Goal: Transaction & Acquisition: Purchase product/service

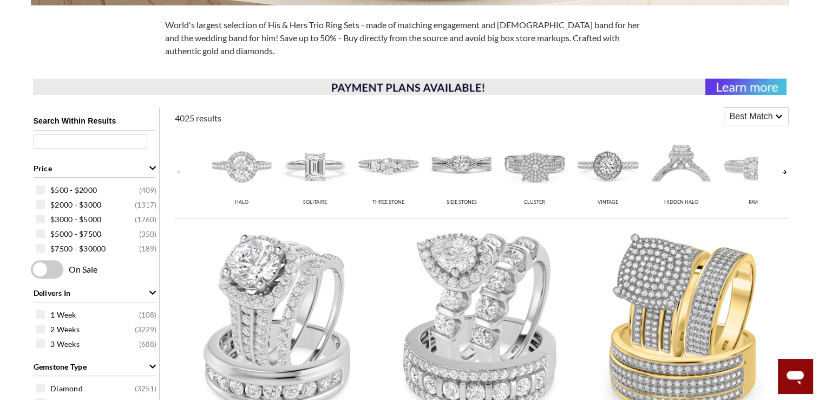
scroll to position [431, 0]
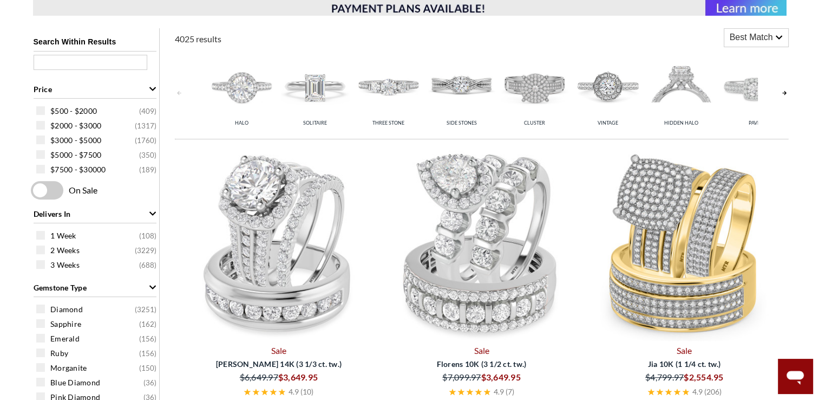
click at [782, 89] on link at bounding box center [784, 93] width 9 height 86
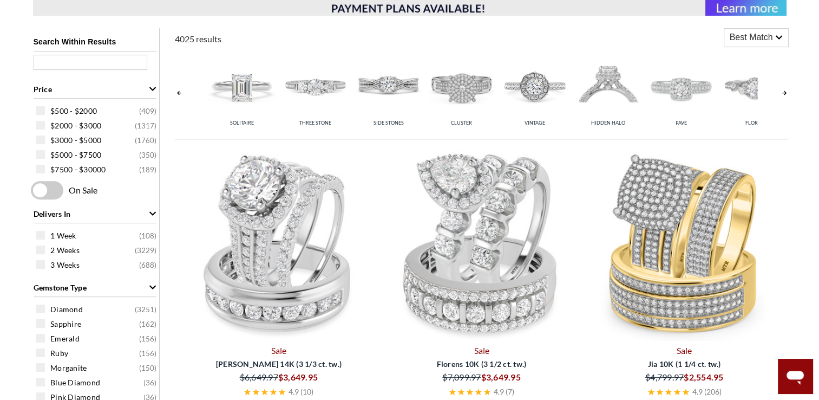
click at [782, 90] on link at bounding box center [784, 93] width 9 height 86
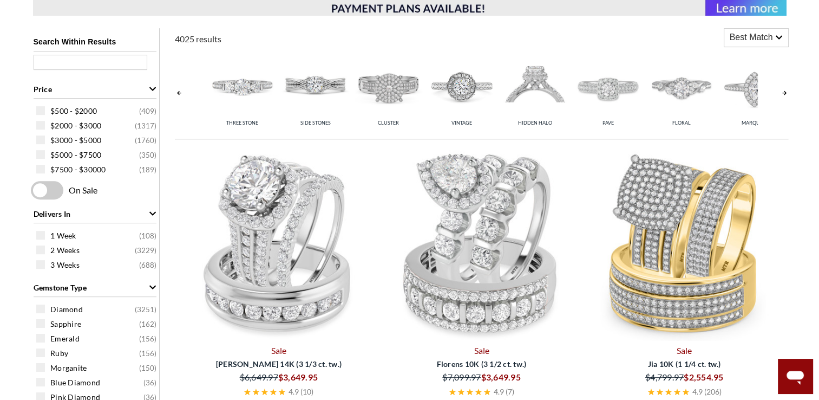
click at [782, 90] on link at bounding box center [784, 93] width 9 height 86
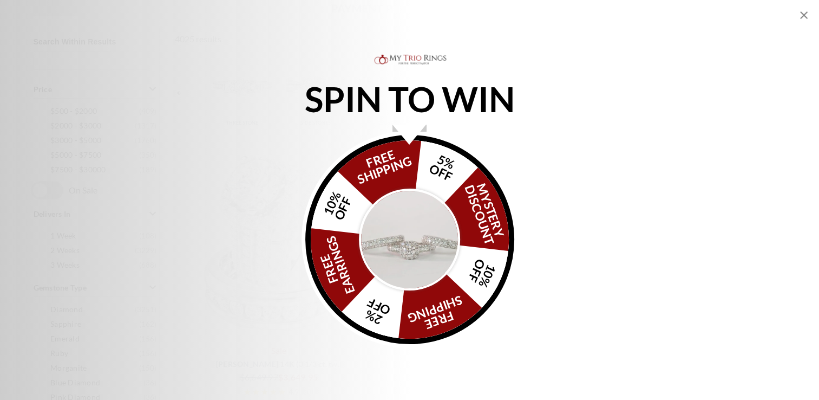
scroll to position [0, 179]
click at [803, 17] on icon "Close popup" at bounding box center [805, 15] width 8 height 8
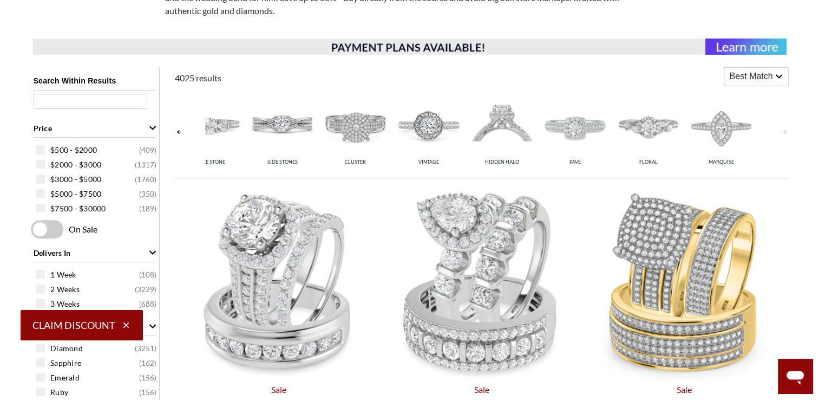
scroll to position [446, 0]
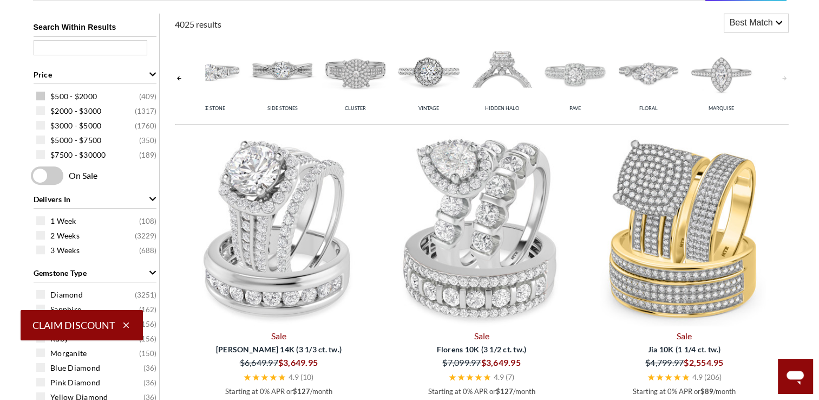
click at [41, 95] on span at bounding box center [40, 96] width 9 height 9
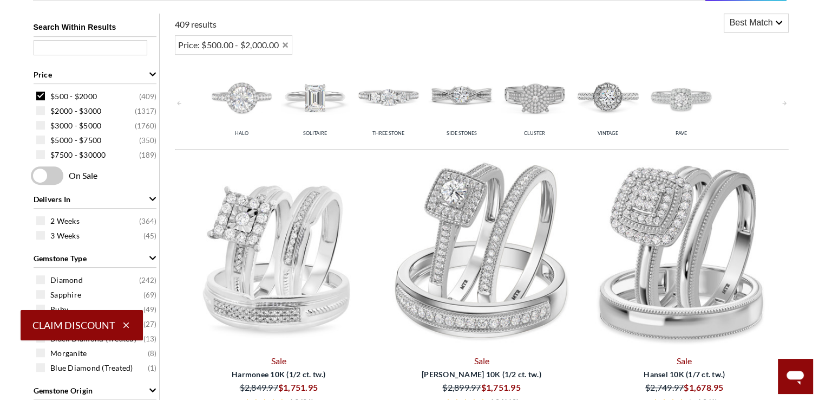
click at [123, 328] on icon "button" at bounding box center [126, 325] width 6 height 6
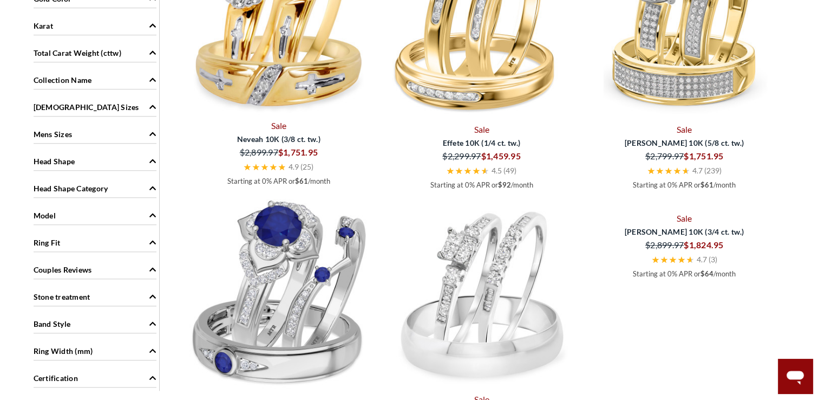
scroll to position [951, 0]
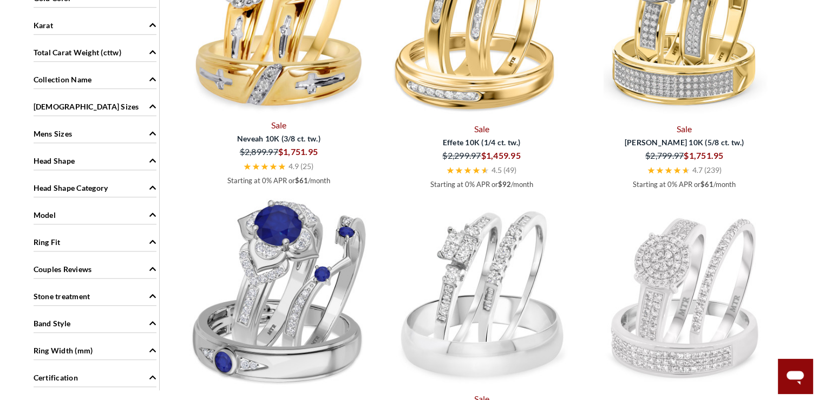
click at [125, 115] on sizes "Ladies Sizes 3 ( 394 ) 3.5 ( 394 ) 4 ( 394 ) 4.5 ( 394 ) 5 ( 394 ) 5.5 ( 394 ) …" at bounding box center [95, 107] width 128 height 24
click at [125, 107] on div "Ladies Sizes" at bounding box center [95, 105] width 123 height 21
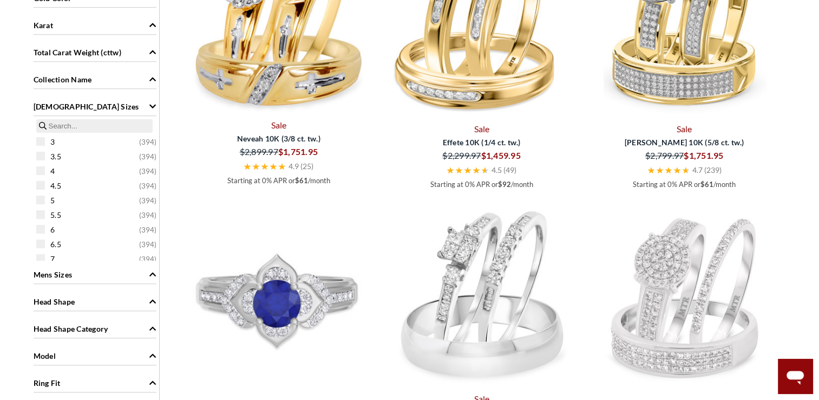
drag, startPoint x: 155, startPoint y: 149, endPoint x: 199, endPoint y: 261, distance: 120.6
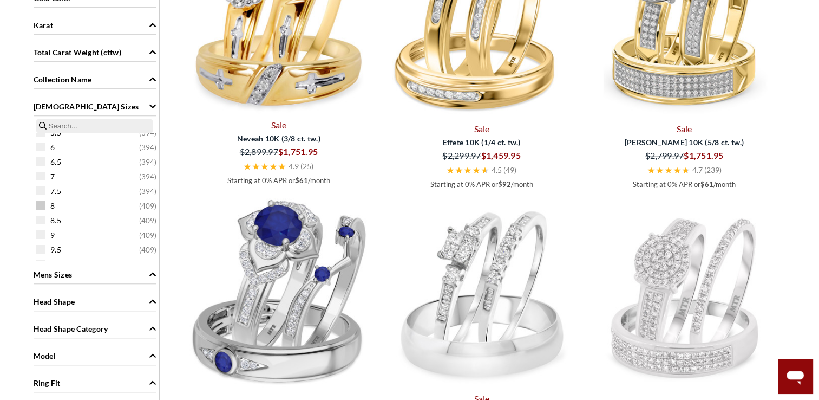
click at [41, 206] on span at bounding box center [40, 205] width 9 height 9
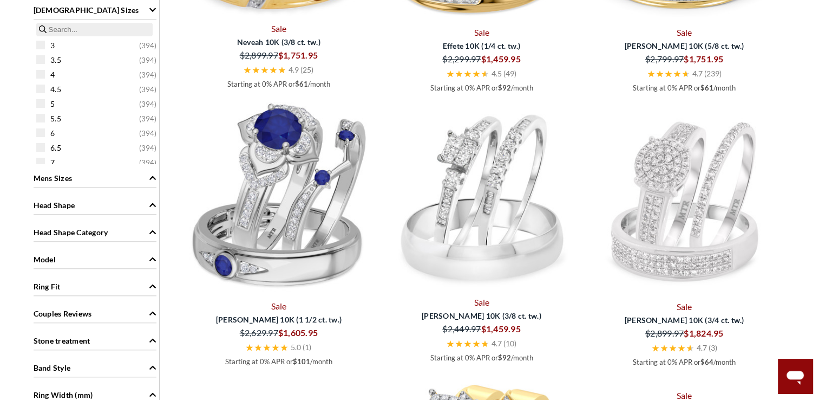
scroll to position [1042, 0]
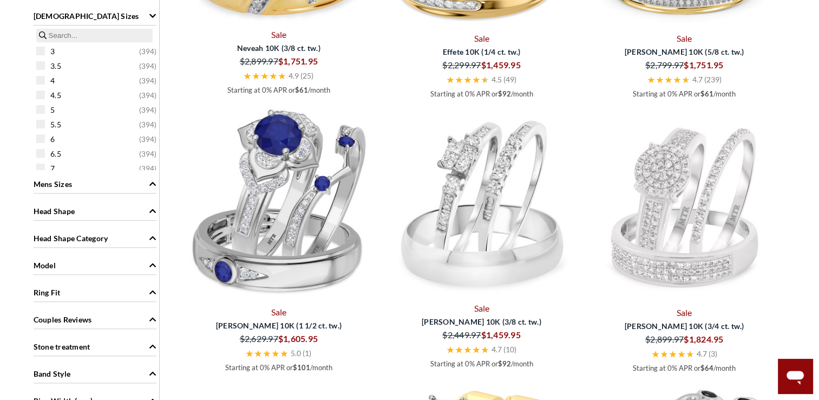
click at [75, 16] on div "Ladies Sizes" at bounding box center [95, 15] width 123 height 21
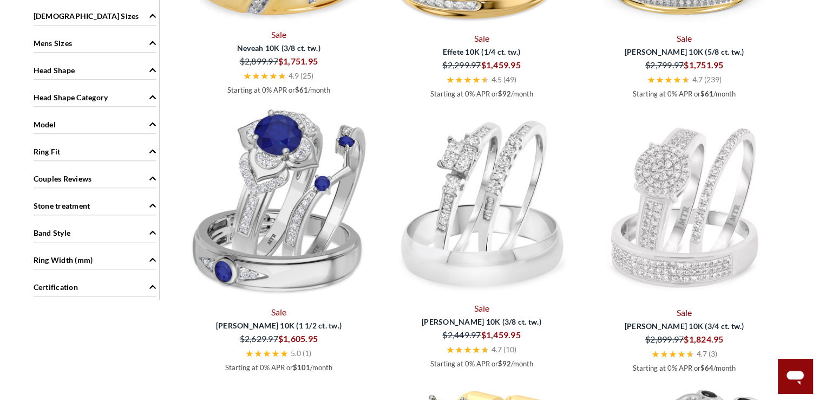
click at [70, 40] on span "Mens Sizes" at bounding box center [53, 42] width 39 height 11
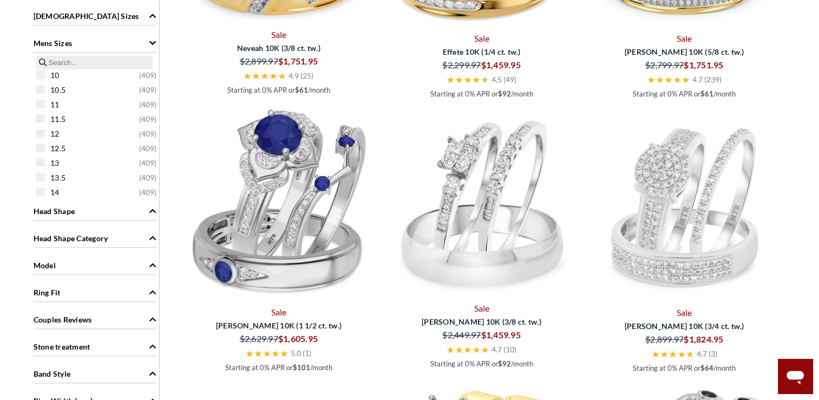
scroll to position [107, 0]
click at [61, 118] on span "11 ( 409 )" at bounding box center [103, 118] width 106 height 11
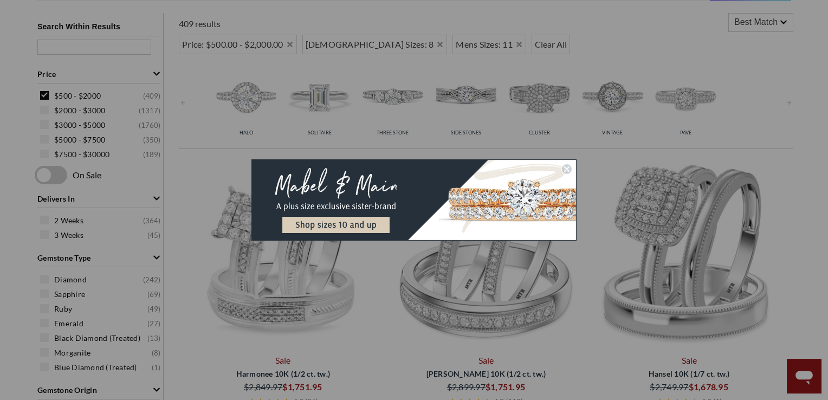
click at [567, 168] on icon "Close dialog" at bounding box center [566, 169] width 4 height 4
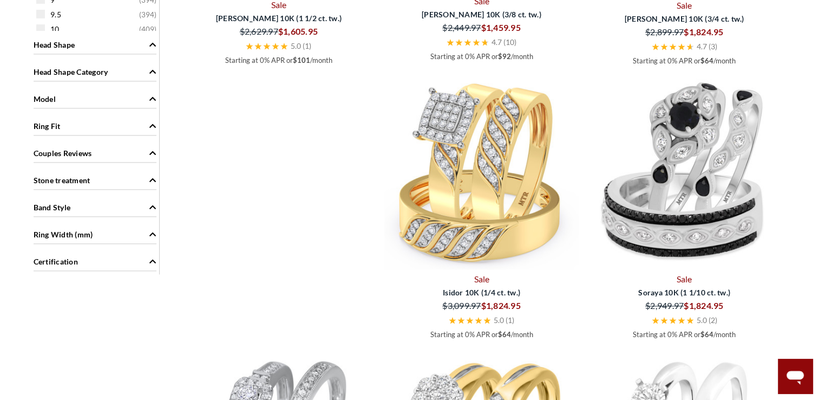
scroll to position [1306, 0]
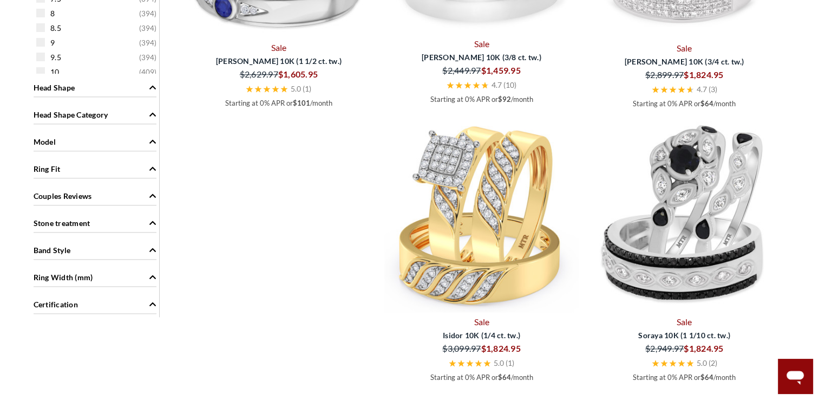
click at [63, 249] on span "Band Style" at bounding box center [52, 249] width 37 height 11
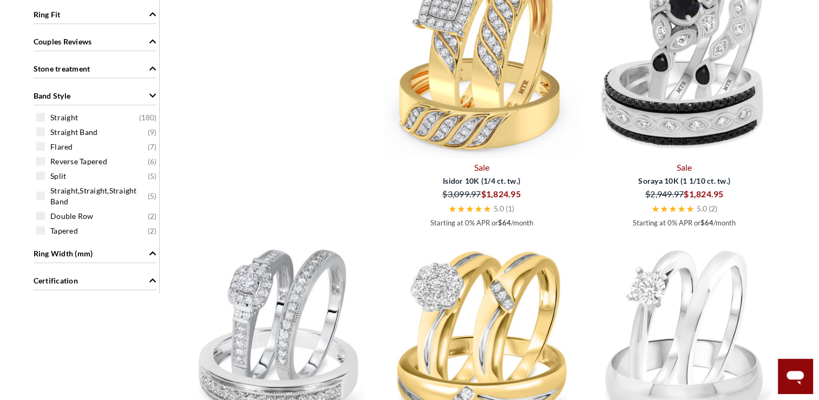
scroll to position [1467, 0]
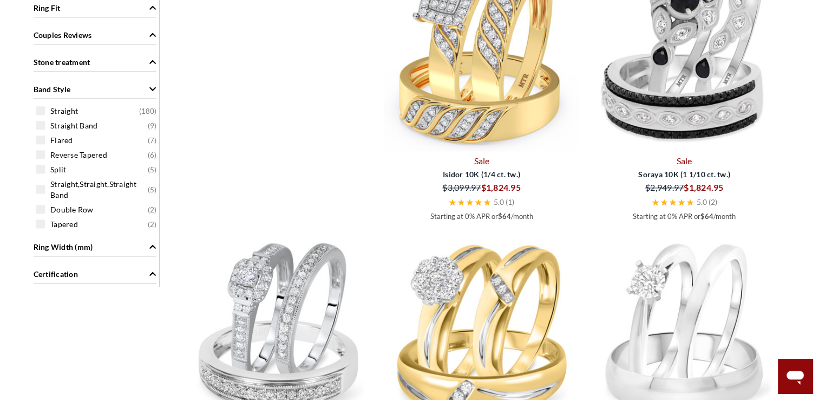
click at [74, 83] on div "Band Style" at bounding box center [95, 88] width 123 height 21
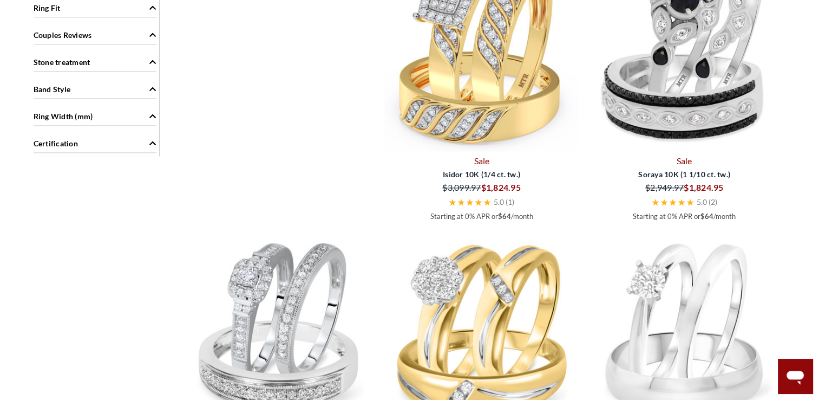
click at [76, 60] on span "Stone treatment" at bounding box center [62, 61] width 57 height 11
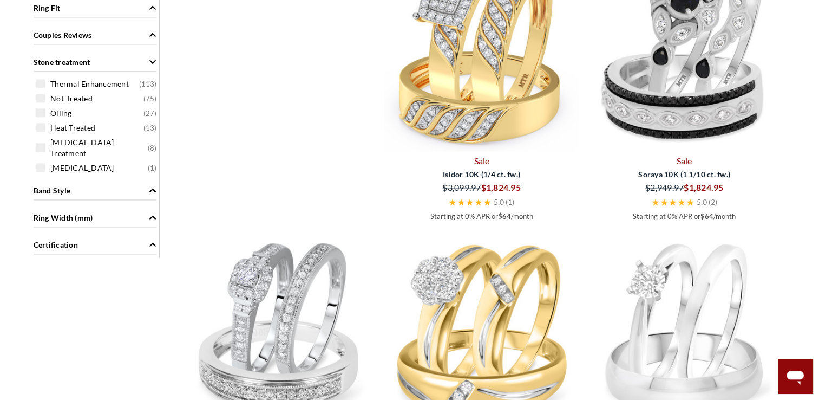
click at [77, 61] on span "Stone treatment" at bounding box center [62, 61] width 57 height 11
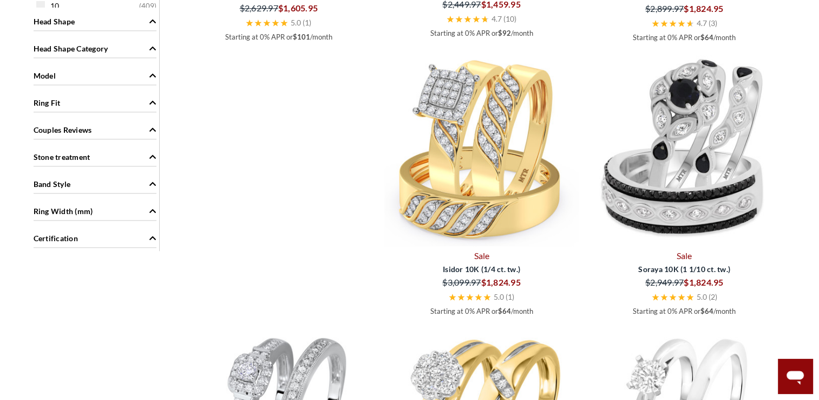
scroll to position [1371, 0]
click at [67, 129] on span "Couples Reviews" at bounding box center [63, 130] width 58 height 11
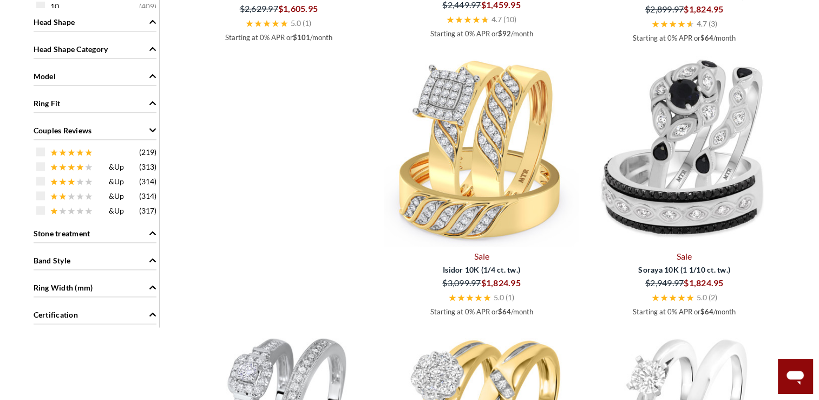
drag, startPoint x: 67, startPoint y: 129, endPoint x: 49, endPoint y: 127, distance: 17.5
click at [49, 127] on span "Couples Reviews" at bounding box center [63, 130] width 58 height 11
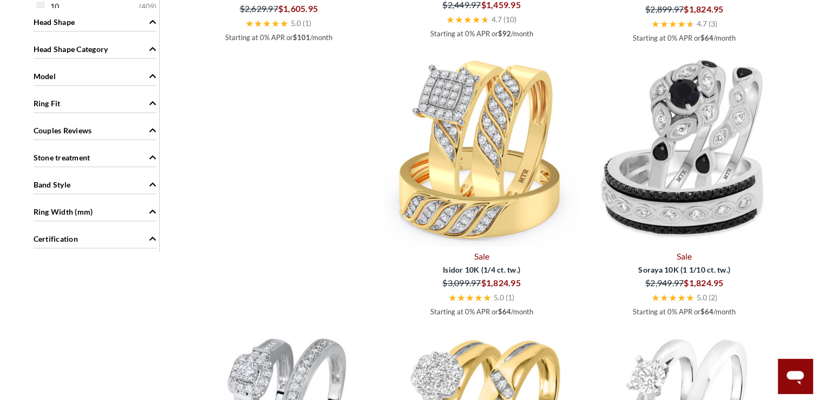
click at [65, 75] on div "Model" at bounding box center [95, 75] width 123 height 21
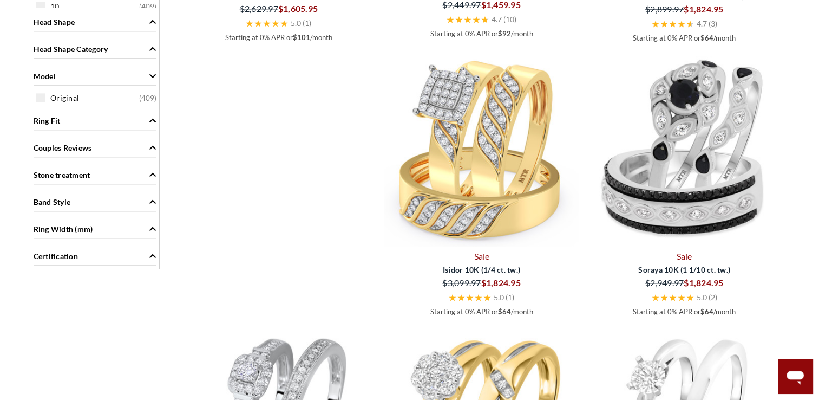
click at [65, 75] on div "Model" at bounding box center [95, 75] width 123 height 21
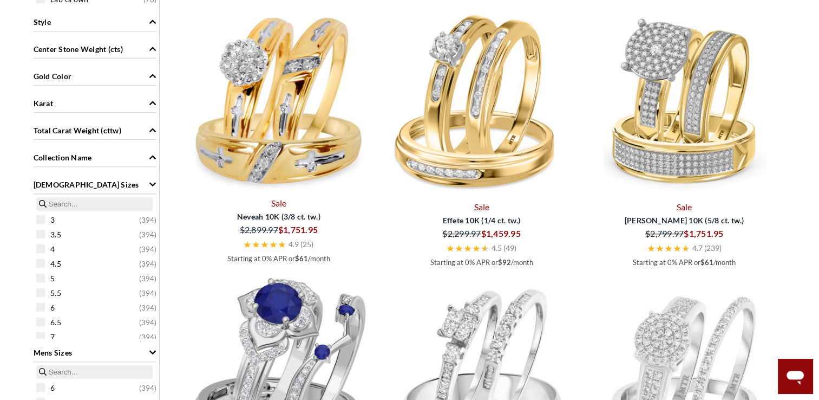
scroll to position [863, 0]
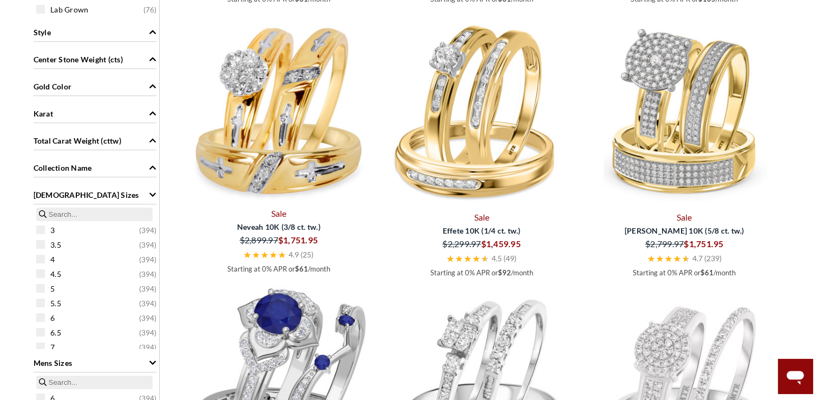
click at [63, 84] on span "Gold Color" at bounding box center [53, 86] width 38 height 11
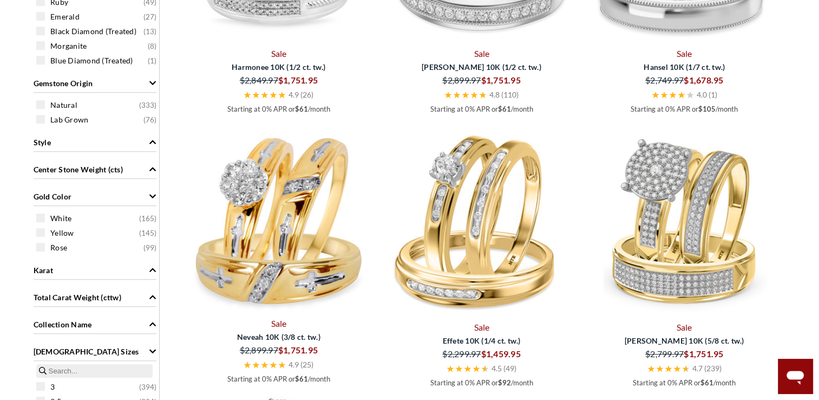
scroll to position [754, 0]
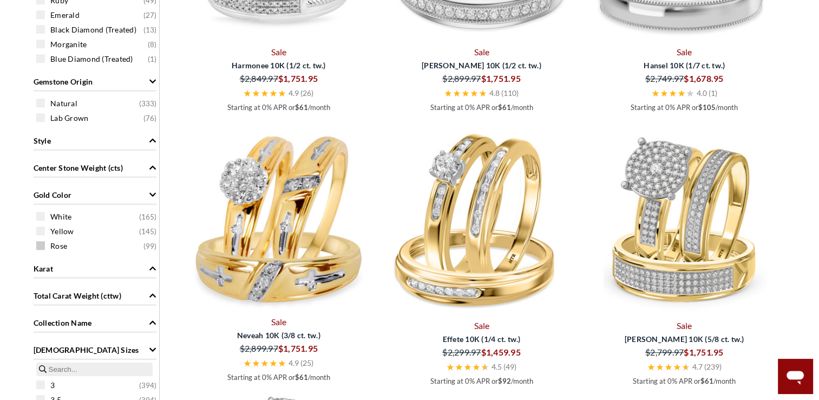
click at [61, 247] on span "Rose" at bounding box center [58, 245] width 17 height 11
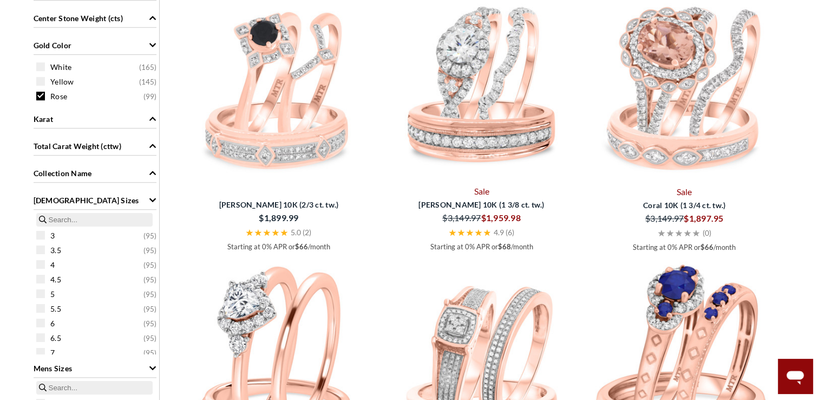
scroll to position [889, 0]
click at [146, 204] on div "Ladies Sizes" at bounding box center [95, 200] width 123 height 21
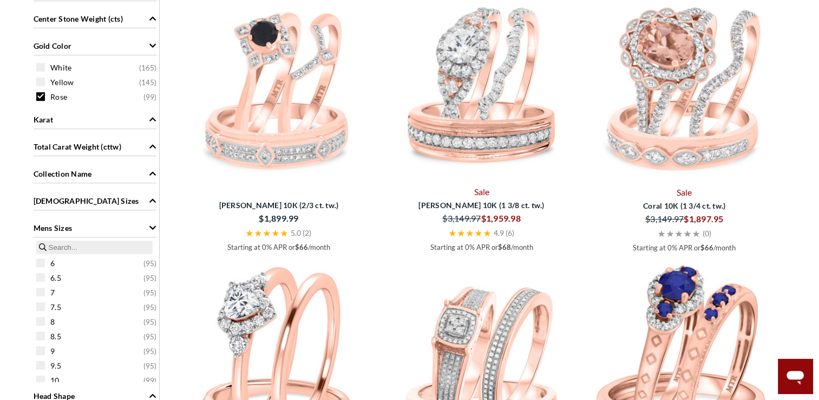
click at [152, 225] on icon "Mens Sizes" at bounding box center [153, 228] width 8 height 8
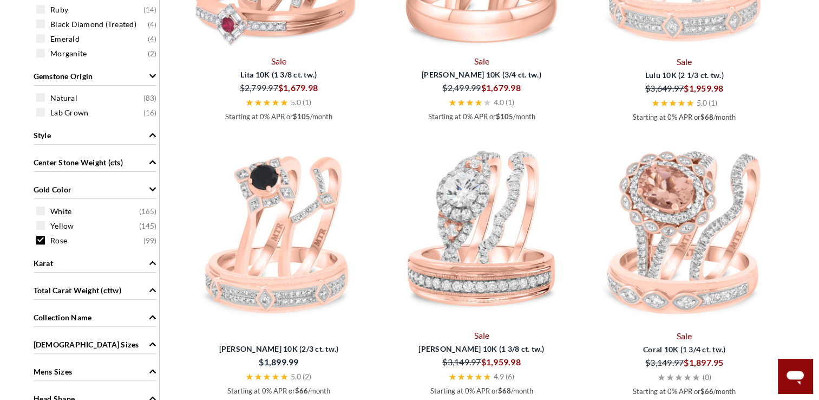
scroll to position [745, 0]
click at [152, 190] on icon "Gold Color" at bounding box center [152, 189] width 6 height 4
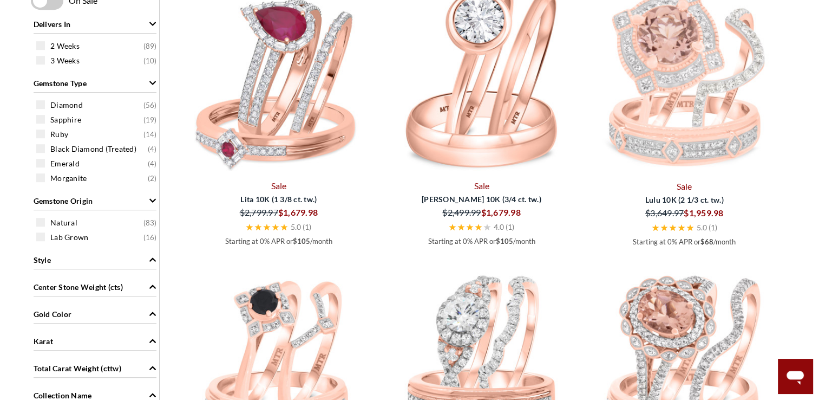
scroll to position [621, 0]
click at [146, 205] on div "Gemstone Origin" at bounding box center [95, 199] width 123 height 21
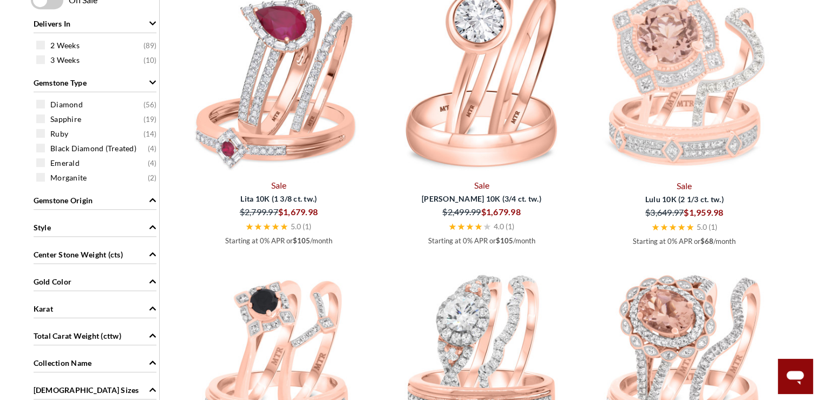
click at [153, 82] on icon "Gemstone Type" at bounding box center [152, 83] width 6 height 4
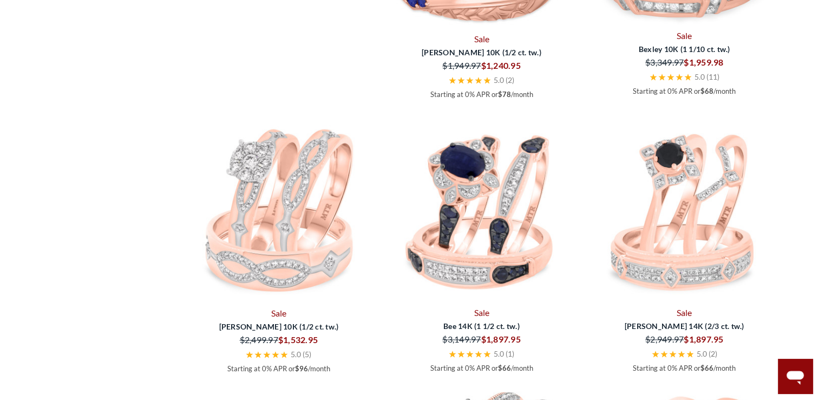
scroll to position [1593, 0]
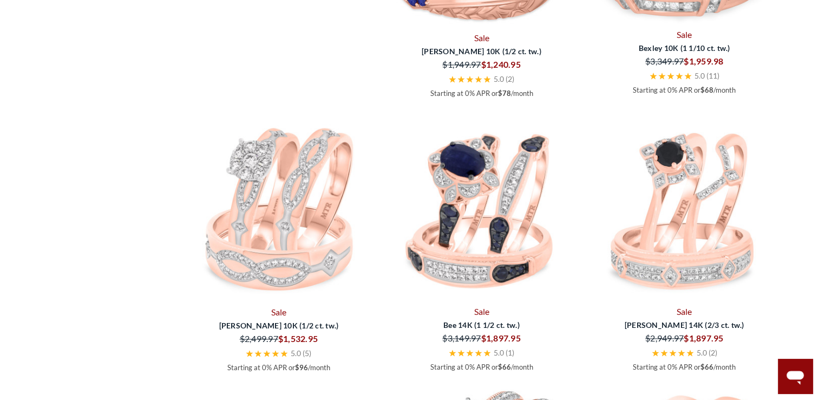
click at [590, 342] on div "$2,949.97" at bounding box center [636, 337] width 96 height 15
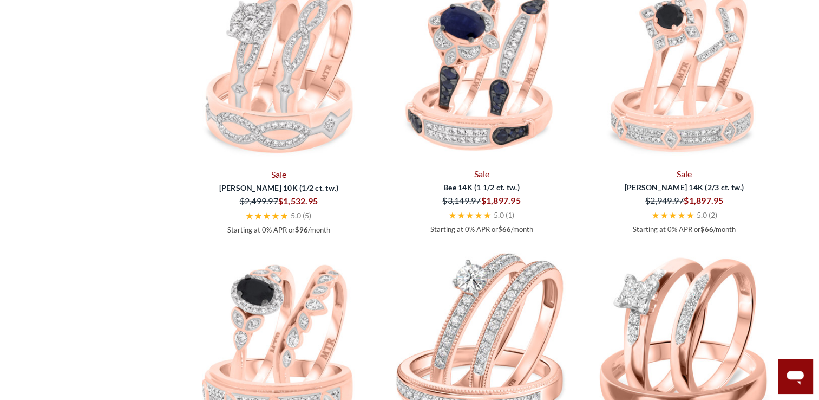
scroll to position [1732, 0]
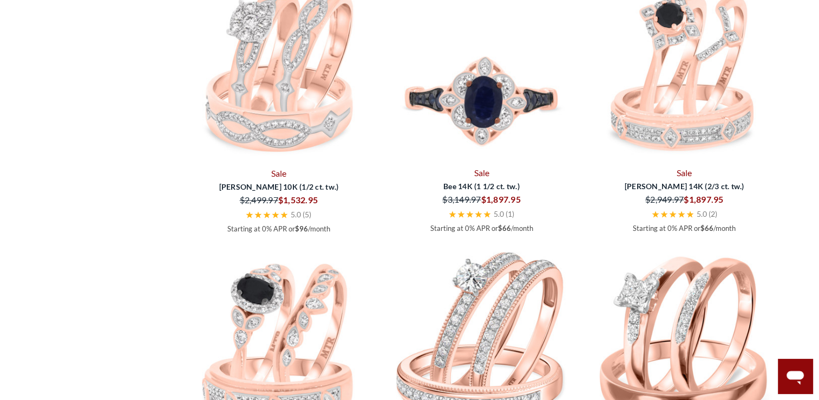
click at [499, 126] on img at bounding box center [482, 66] width 194 height 194
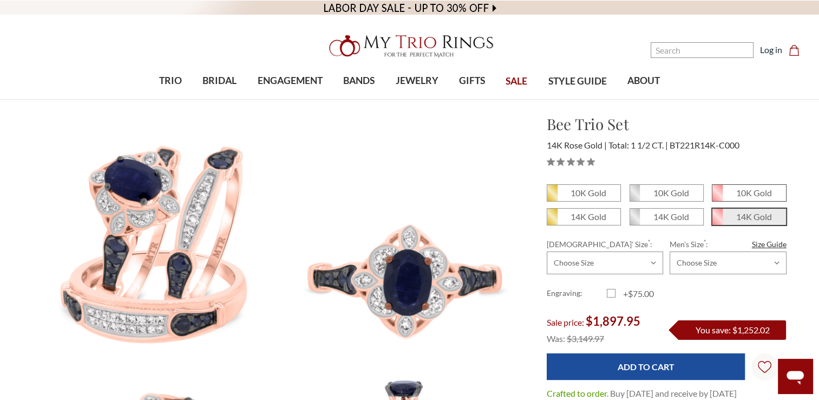
click at [761, 193] on em "10K Gold" at bounding box center [755, 192] width 36 height 10
click at [717, 197] on input "10K Gold" at bounding box center [717, 197] width 1 height 1
radio input "true"
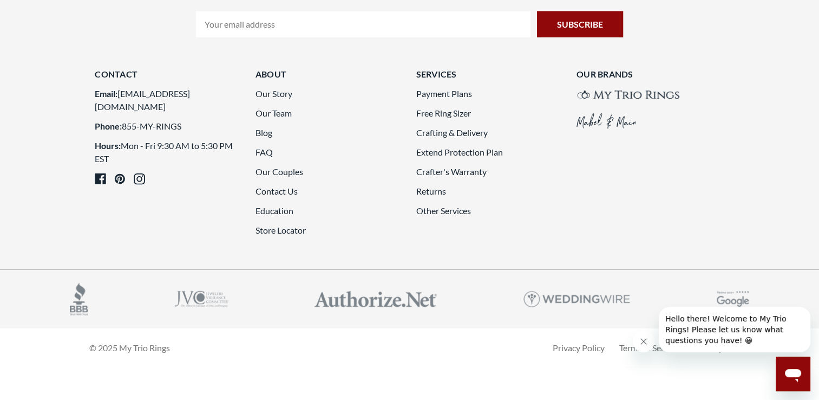
scroll to position [3017, 0]
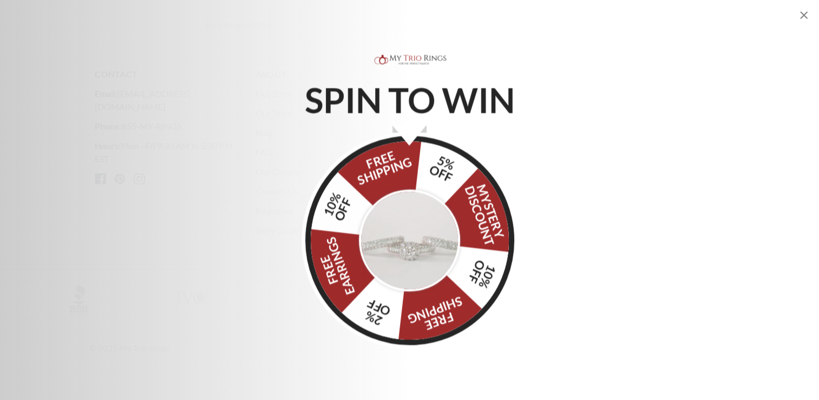
scroll to position [2996, 0]
click at [797, 16] on div "SPIN TO WIN FREE SHIPPING 5% OFF Mystery Discount 10% OFF FREE SHIPPING 2% OFF …" at bounding box center [409, 200] width 819 height 400
click at [802, 19] on icon "Close popup" at bounding box center [804, 15] width 13 height 13
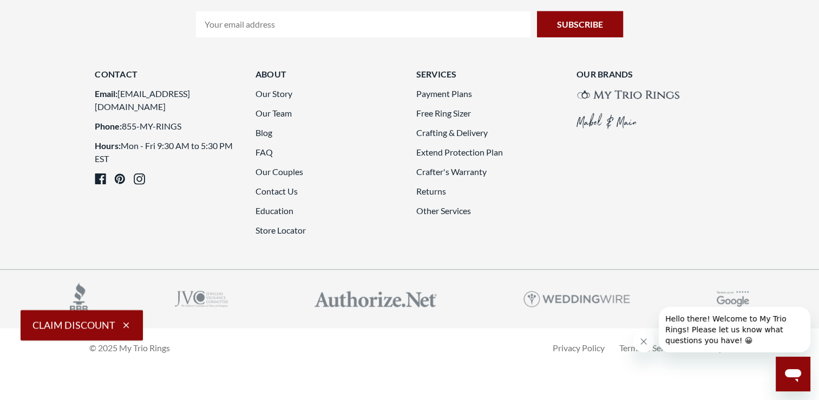
scroll to position [3105, 0]
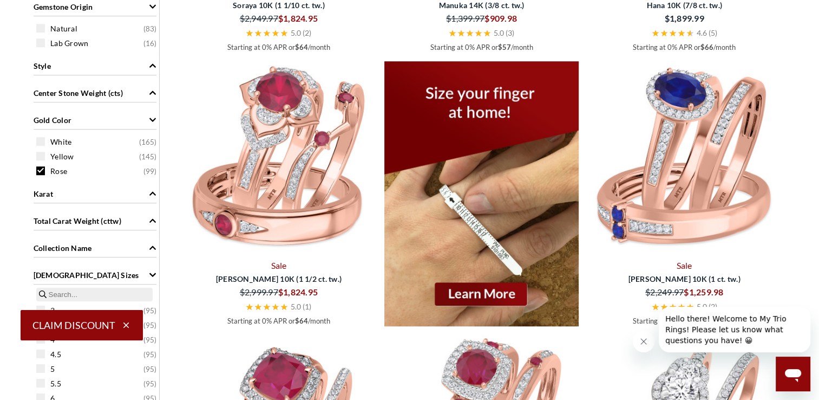
scroll to position [819, 0]
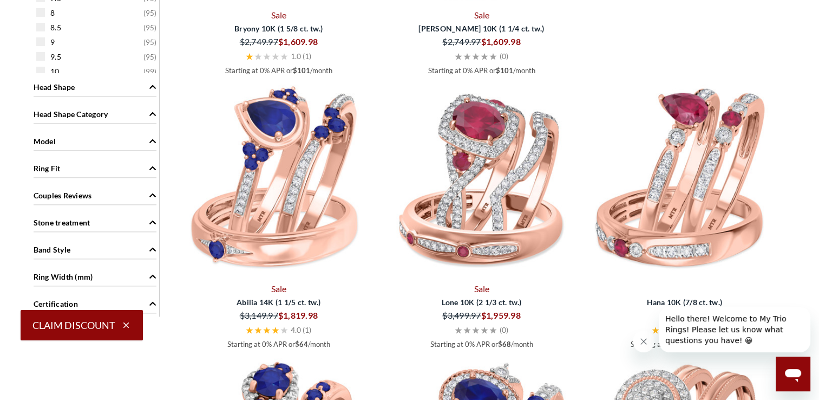
scroll to position [1338, 0]
click at [493, 297] on span "Lone 10K (2 1/3 ct. tw.)" at bounding box center [481, 302] width 193 height 11
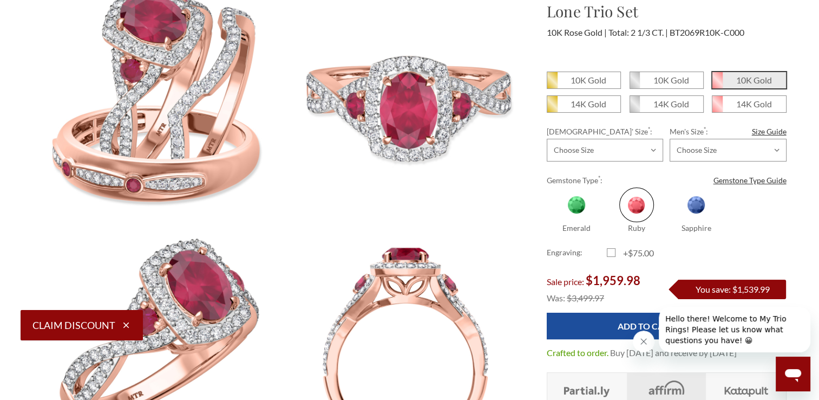
click at [673, 218] on label "Sapphire" at bounding box center [697, 210] width 60 height 46
click at [672, 229] on input "Sapphire" at bounding box center [671, 229] width 1 height 1
radio input "true"
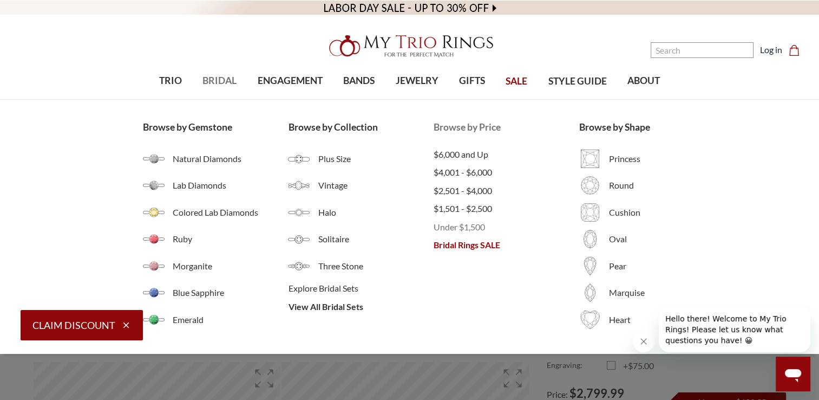
click at [472, 227] on span "Under $1,500" at bounding box center [507, 226] width 146 height 13
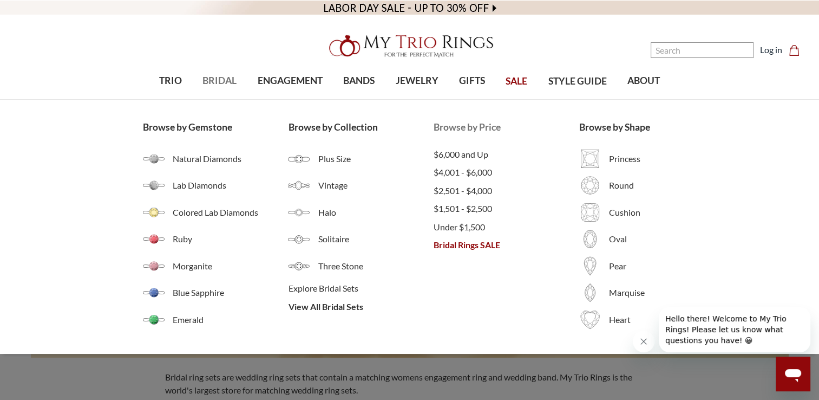
click at [472, 250] on span "Bridal Rings SALE" at bounding box center [507, 244] width 146 height 13
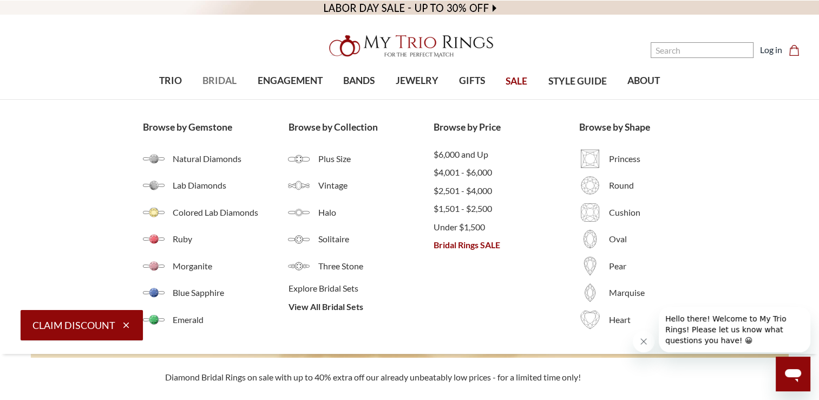
click at [214, 81] on span "BRIDAL" at bounding box center [220, 81] width 34 height 14
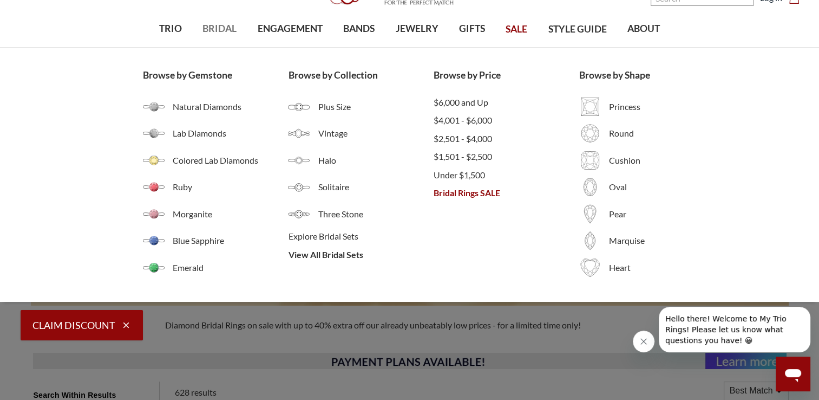
scroll to position [54, 0]
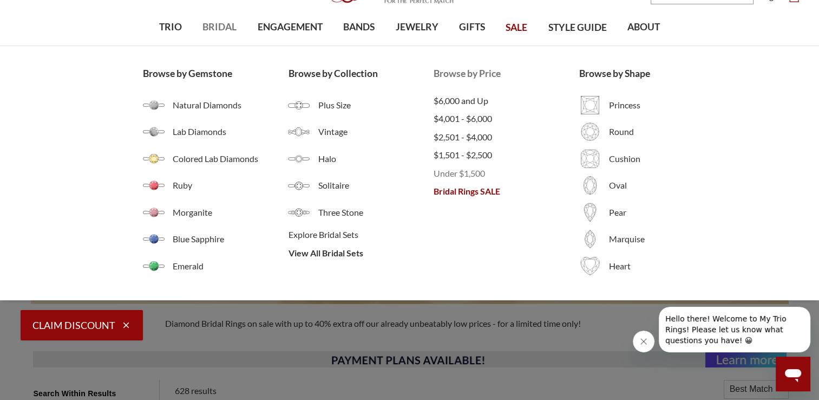
click at [464, 178] on span "Under $1,500" at bounding box center [507, 173] width 146 height 13
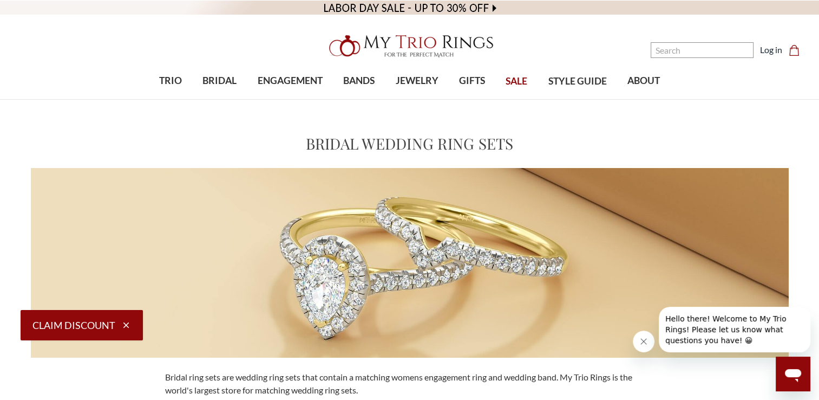
click at [411, 40] on img at bounding box center [409, 46] width 173 height 35
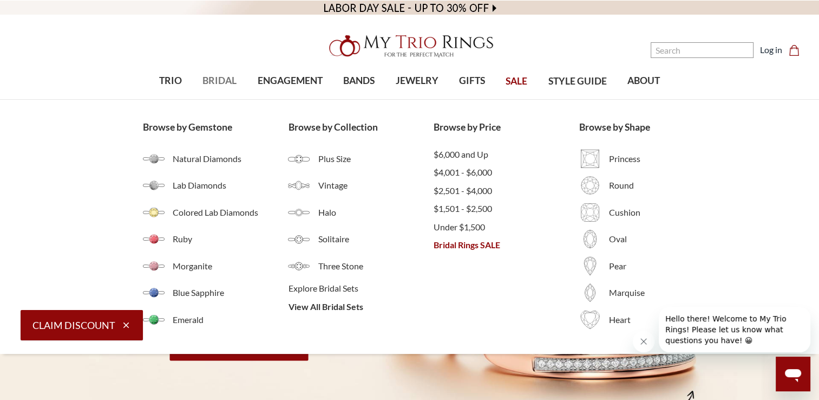
click at [224, 84] on span "BRIDAL" at bounding box center [220, 81] width 34 height 14
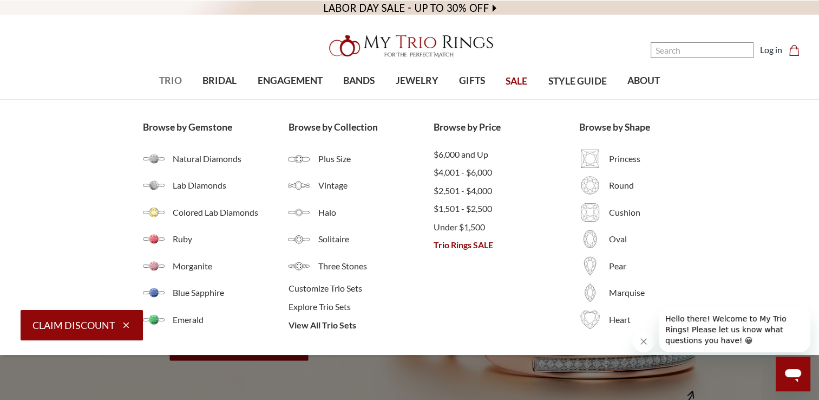
click at [166, 77] on span "TRIO" at bounding box center [170, 81] width 23 height 14
click at [171, 81] on span "TRIO" at bounding box center [170, 81] width 23 height 14
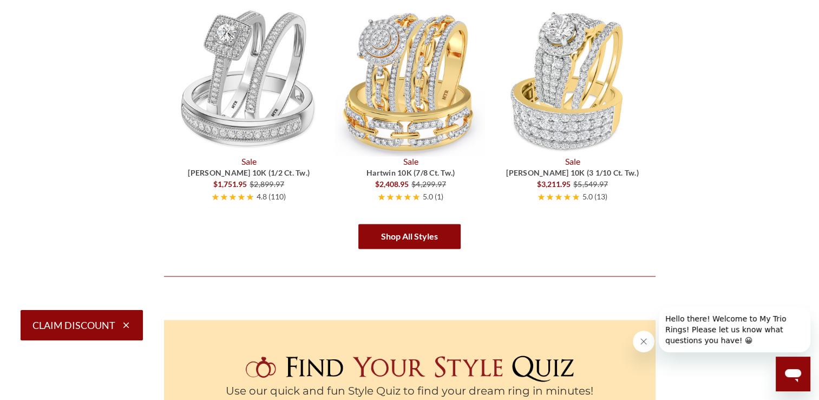
scroll to position [1785, 0]
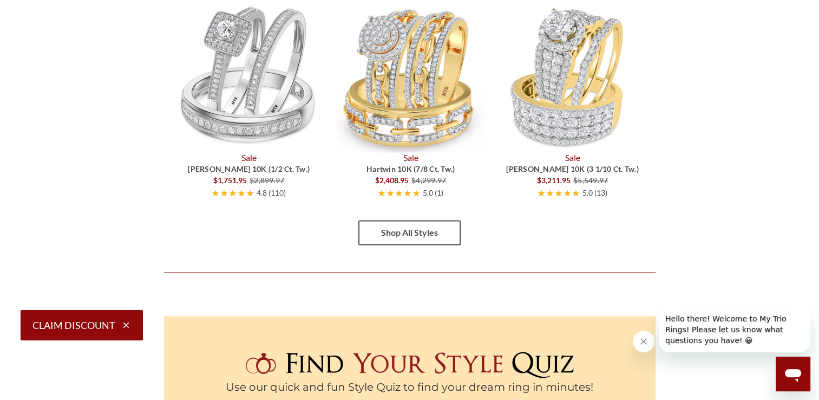
click at [406, 223] on link "Shop All Styles" at bounding box center [410, 232] width 102 height 25
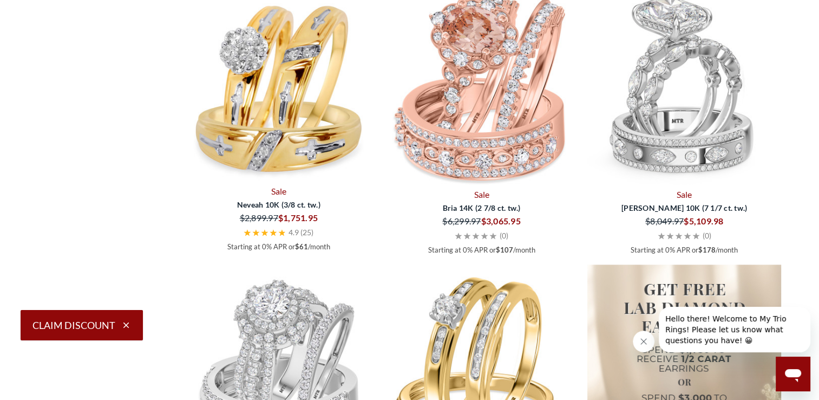
scroll to position [1708, 0]
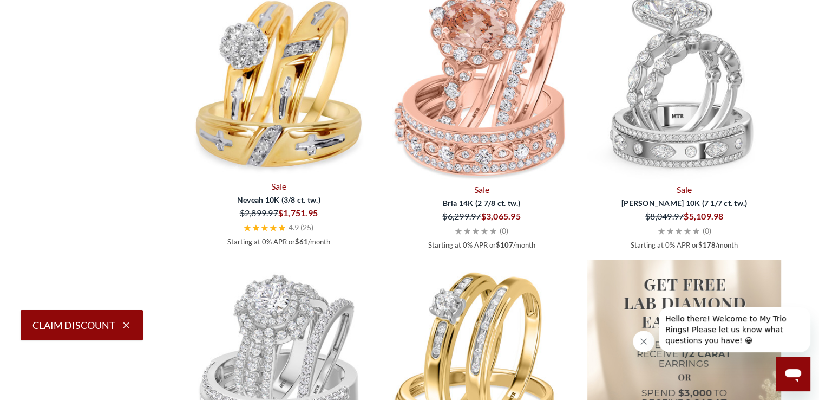
click at [528, 180] on img at bounding box center [482, 83] width 194 height 194
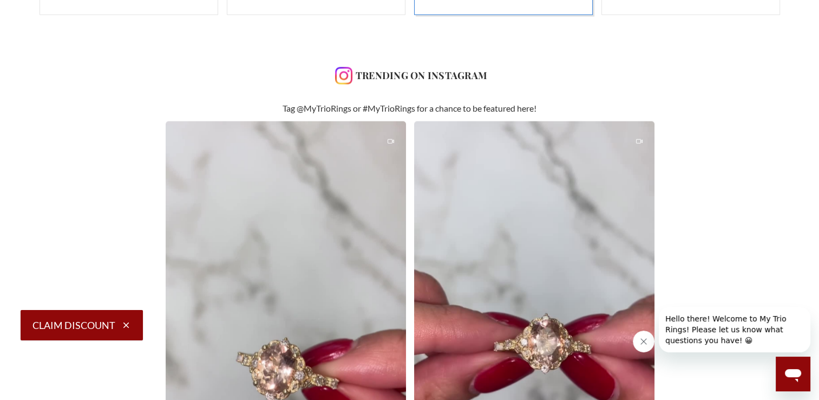
scroll to position [2566, 0]
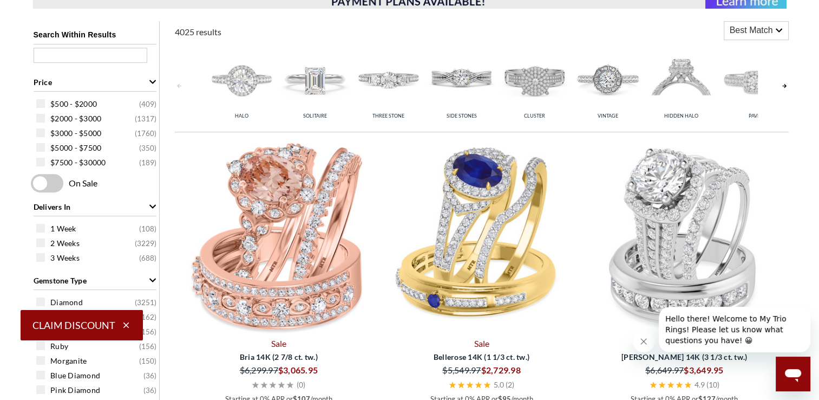
scroll to position [373, 0]
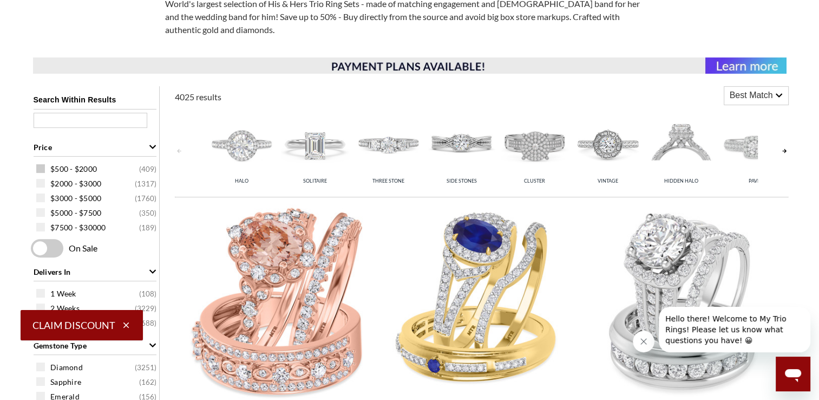
click at [81, 168] on span "$500 - $2000" at bounding box center [73, 169] width 47 height 11
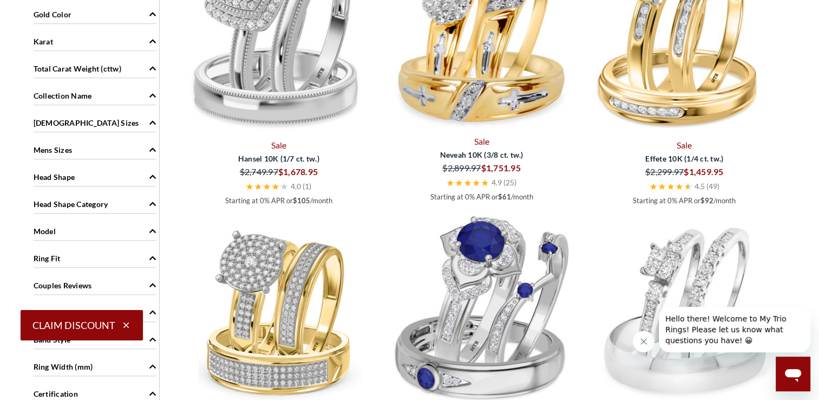
scroll to position [877, 0]
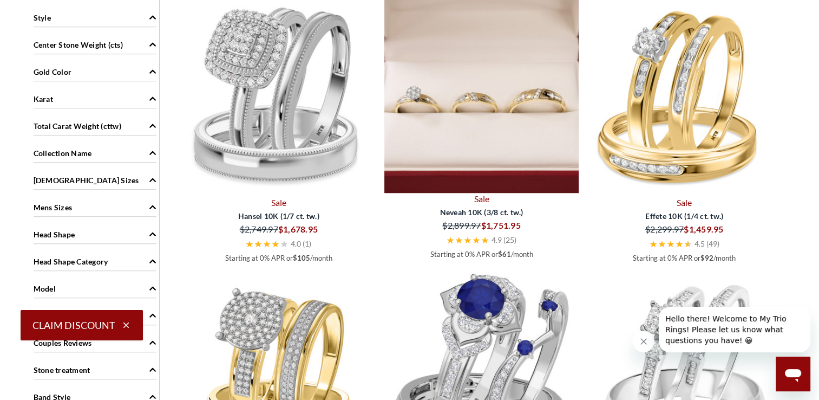
click at [467, 95] on img at bounding box center [482, 95] width 194 height 194
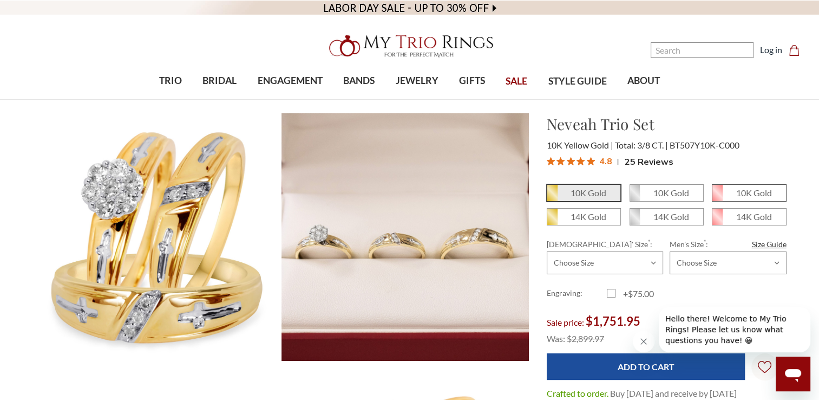
click at [740, 187] on em "10K Gold" at bounding box center [755, 192] width 36 height 10
click at [717, 197] on input "10K Gold" at bounding box center [717, 197] width 1 height 1
radio input "true"
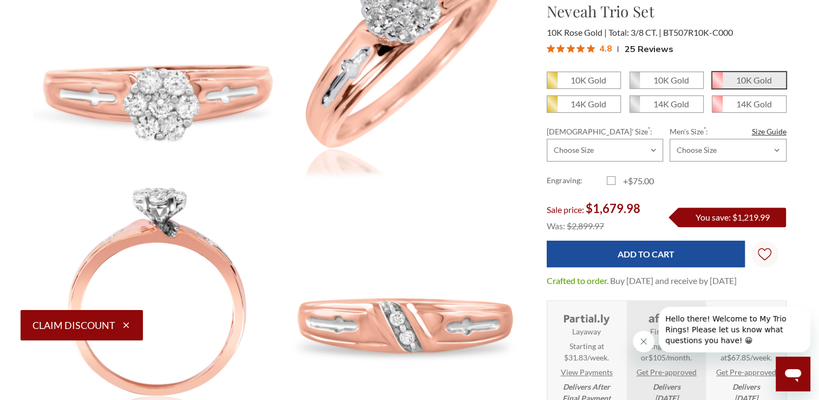
scroll to position [422, 0]
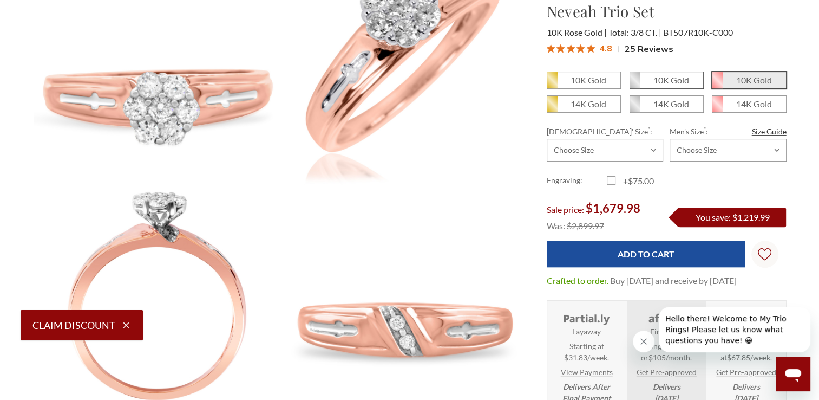
click at [679, 80] on em "10K Gold" at bounding box center [672, 80] width 36 height 10
click at [635, 84] on input "10K Gold" at bounding box center [634, 84] width 1 height 1
radio input "true"
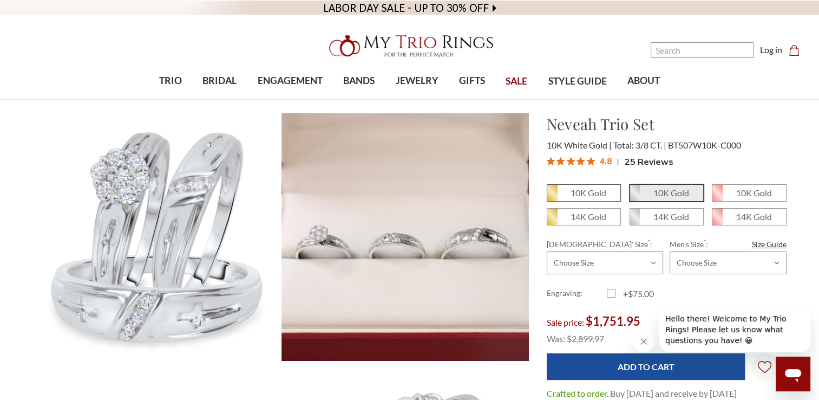
click at [592, 197] on em "10K Gold" at bounding box center [589, 192] width 36 height 10
click at [552, 197] on input "10K Gold" at bounding box center [551, 197] width 1 height 1
radio input "true"
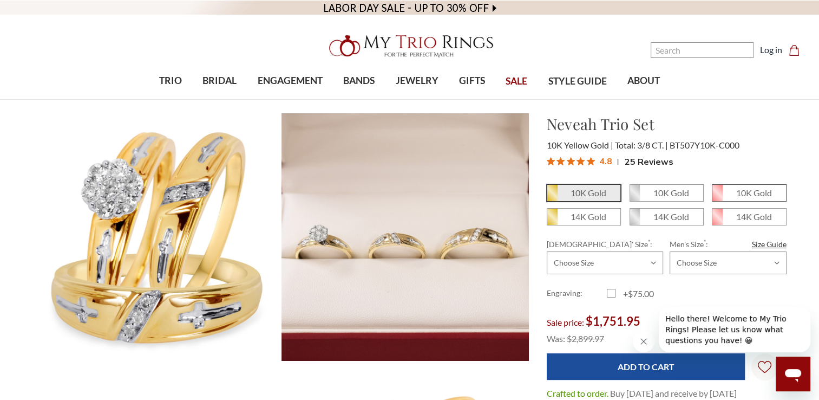
click at [743, 195] on em "10K Gold" at bounding box center [755, 192] width 36 height 10
click at [717, 197] on input "10K Gold" at bounding box center [717, 197] width 1 height 1
radio input "true"
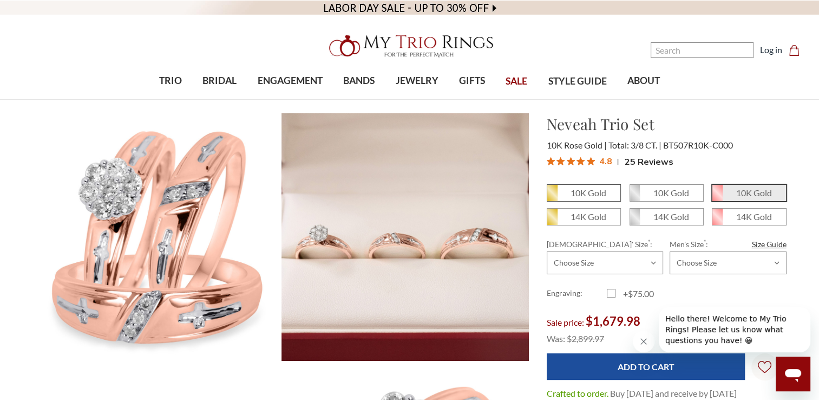
click at [580, 196] on em "10K Gold" at bounding box center [589, 192] width 36 height 10
click at [552, 197] on input "10K Gold" at bounding box center [551, 197] width 1 height 1
radio input "true"
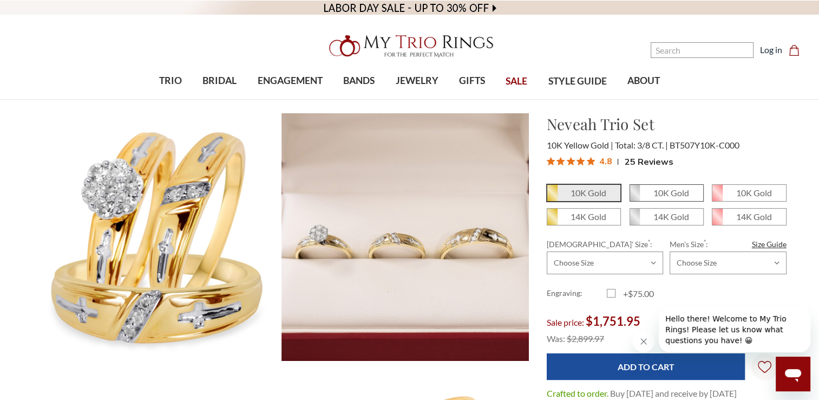
click at [654, 198] on em "10K Gold" at bounding box center [672, 192] width 36 height 10
click at [635, 197] on input "10K Gold" at bounding box center [634, 197] width 1 height 1
radio input "true"
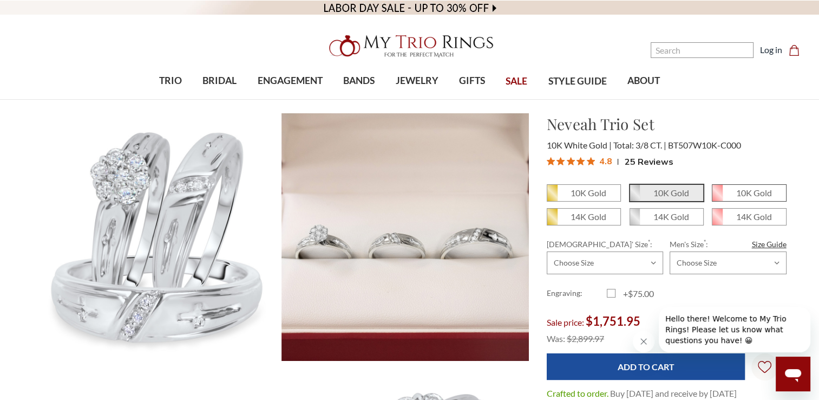
click at [741, 196] on em "10K Gold" at bounding box center [755, 192] width 36 height 10
click at [717, 197] on input "10K Gold" at bounding box center [717, 197] width 1 height 1
radio input "true"
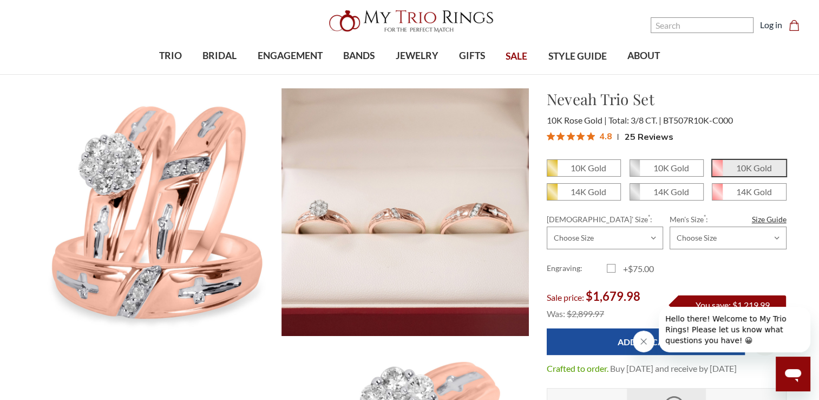
scroll to position [31, 0]
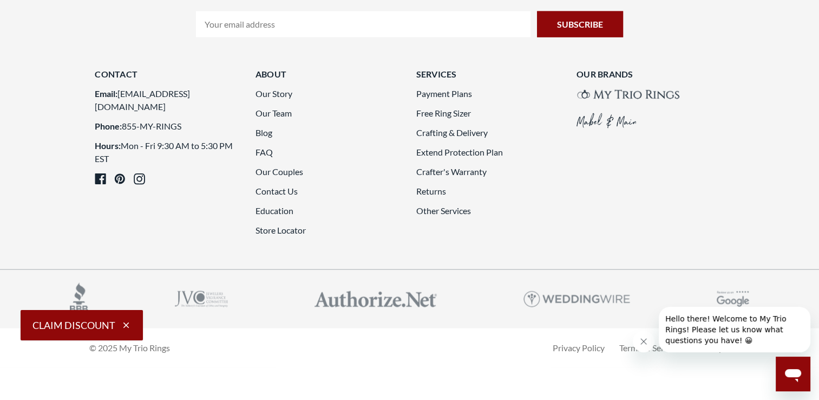
scroll to position [3070, 0]
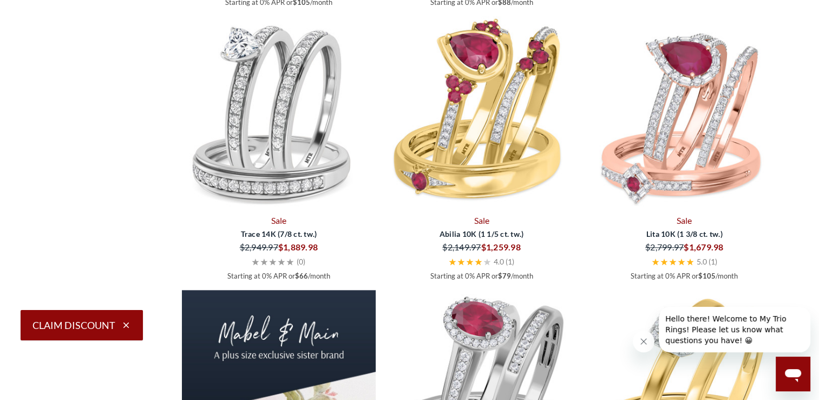
scroll to position [1398, 0]
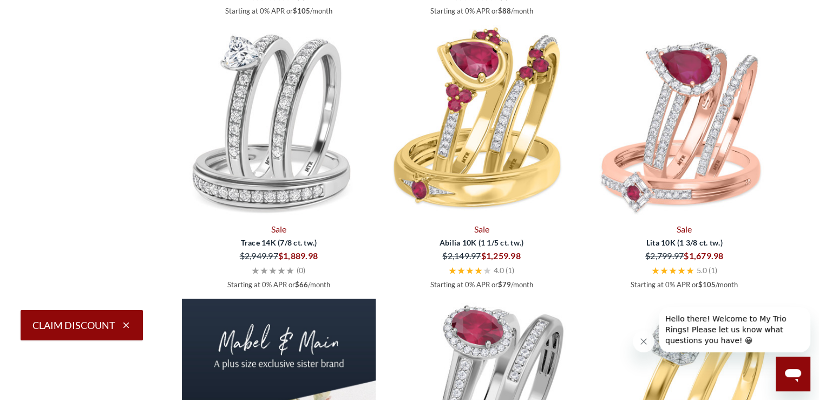
click at [292, 110] on img at bounding box center [279, 122] width 194 height 194
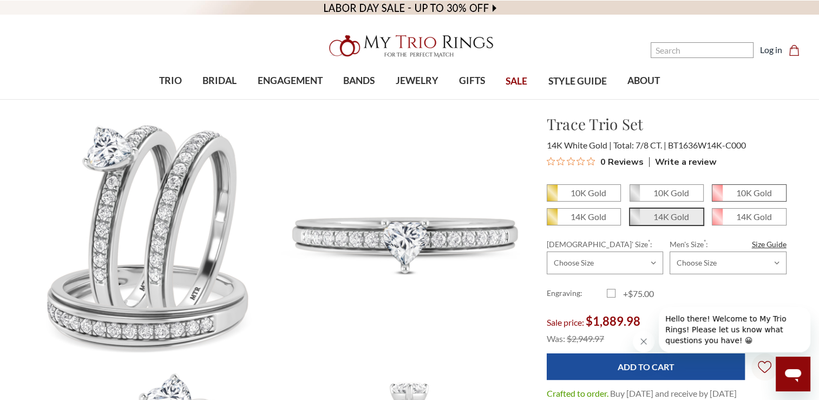
click at [760, 191] on em "10K Gold" at bounding box center [755, 192] width 36 height 10
click at [717, 197] on input "10K Gold" at bounding box center [717, 197] width 1 height 1
radio input "true"
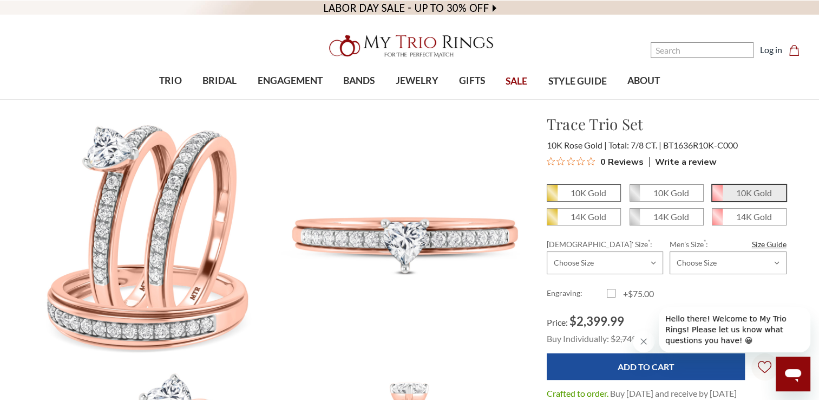
click at [593, 192] on em "10K Gold" at bounding box center [589, 192] width 36 height 10
click at [552, 197] on input "10K Gold" at bounding box center [551, 197] width 1 height 1
radio input "true"
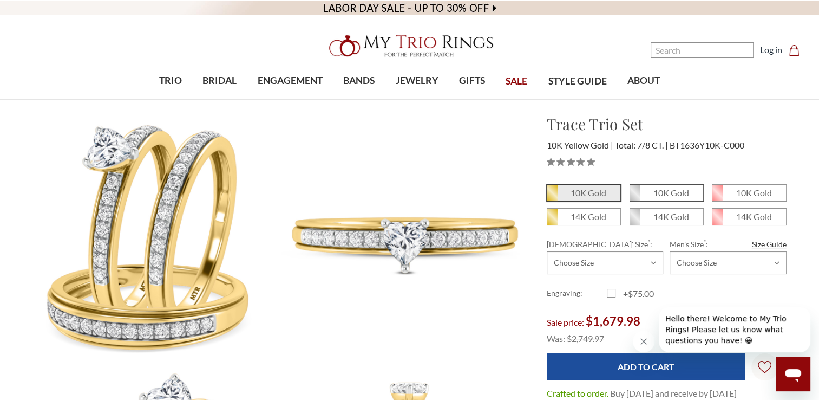
click at [661, 193] on em "10K Gold" at bounding box center [672, 192] width 36 height 10
click at [635, 197] on input "10K Gold" at bounding box center [634, 197] width 1 height 1
radio input "true"
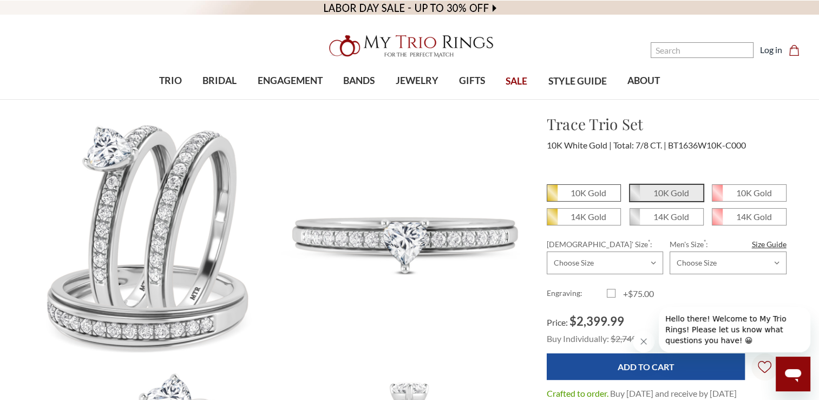
click at [580, 194] on em "10K Gold" at bounding box center [589, 192] width 36 height 10
click at [552, 197] on input "10K Gold" at bounding box center [551, 197] width 1 height 1
radio input "true"
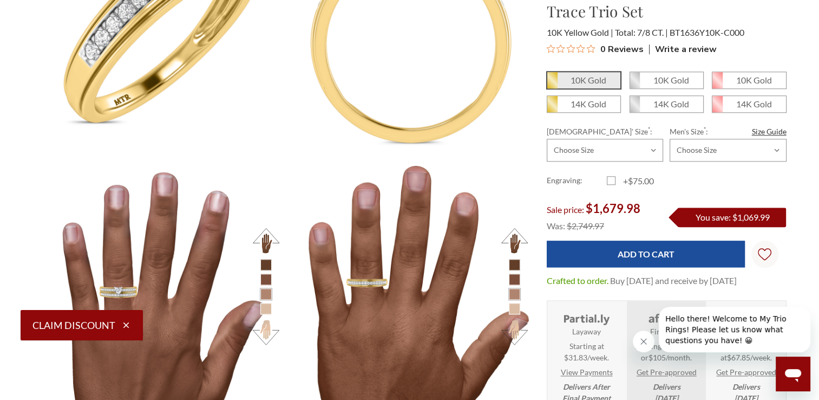
scroll to position [1192, 0]
click at [516, 307] on li at bounding box center [514, 308] width 11 height 11
click at [511, 310] on li at bounding box center [514, 308] width 11 height 11
click at [524, 331] on button at bounding box center [515, 333] width 30 height 30
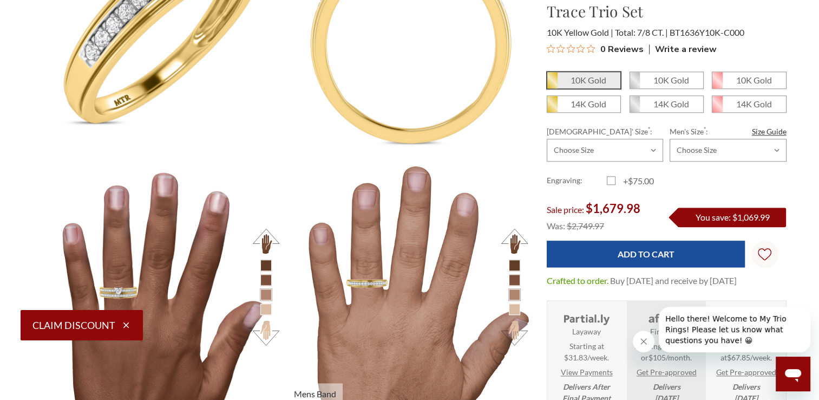
click at [521, 340] on button at bounding box center [515, 333] width 30 height 30
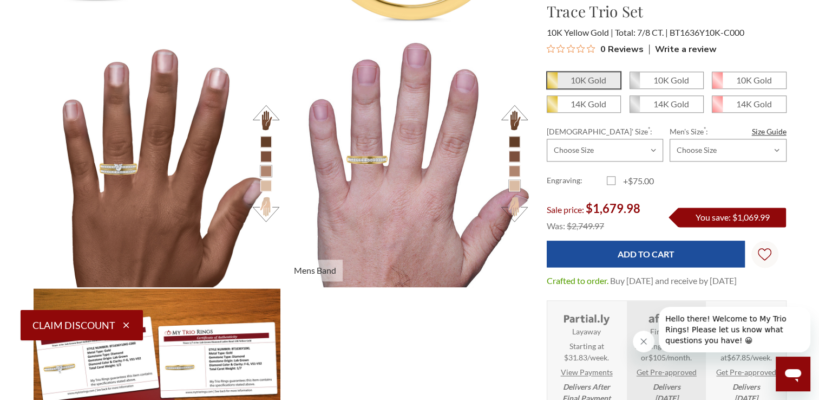
scroll to position [1318, 0]
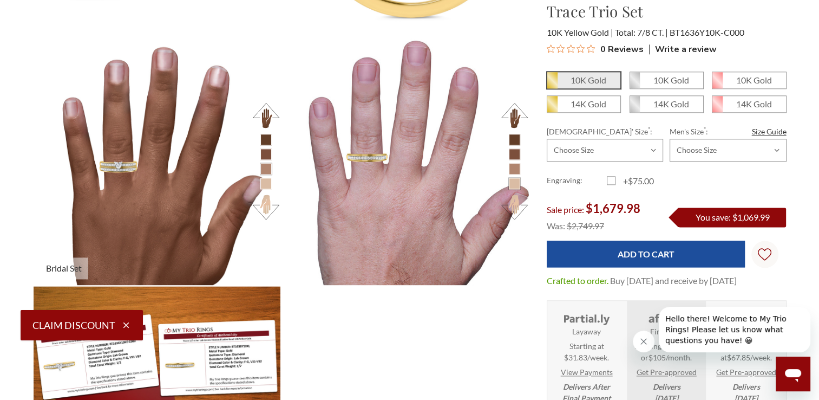
click at [266, 211] on button at bounding box center [266, 207] width 30 height 30
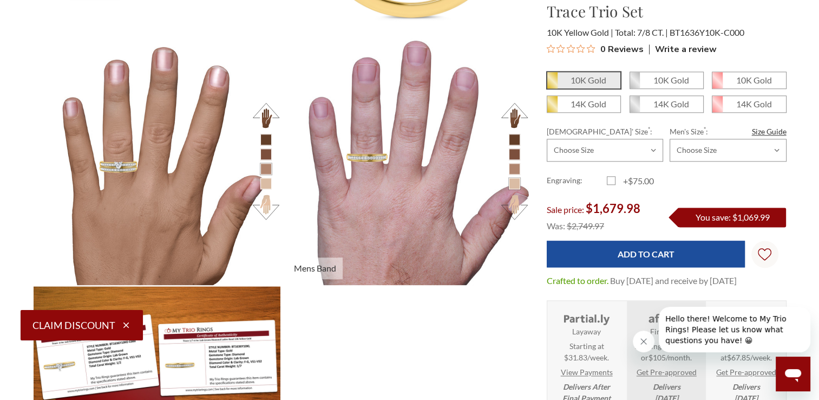
click at [520, 112] on button at bounding box center [515, 116] width 30 height 30
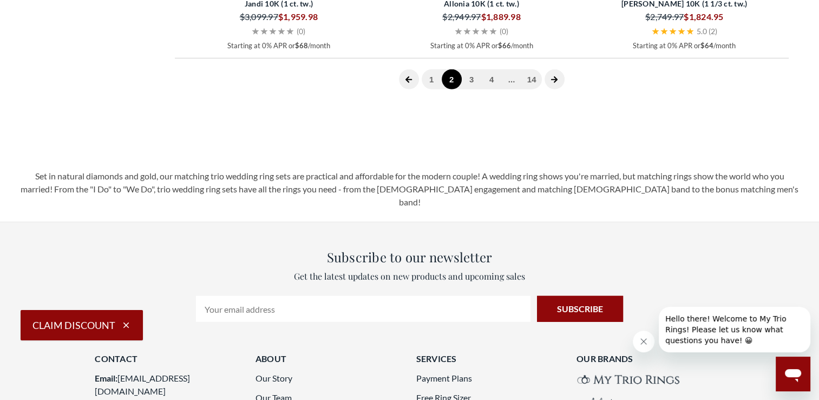
scroll to position [3097, 0]
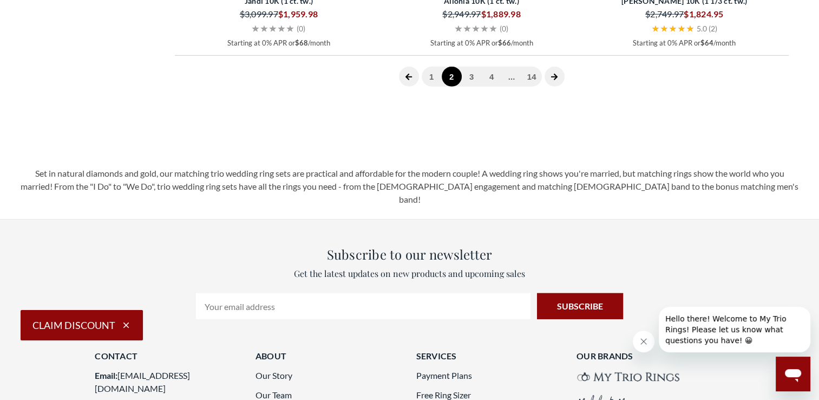
click at [640, 343] on icon "Close message from company" at bounding box center [644, 341] width 9 height 9
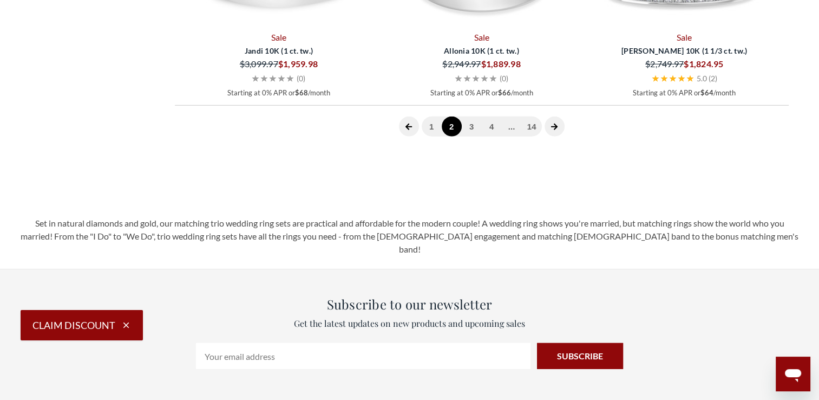
scroll to position [3046, 0]
click at [554, 131] on icon "next page" at bounding box center [555, 127] width 8 height 8
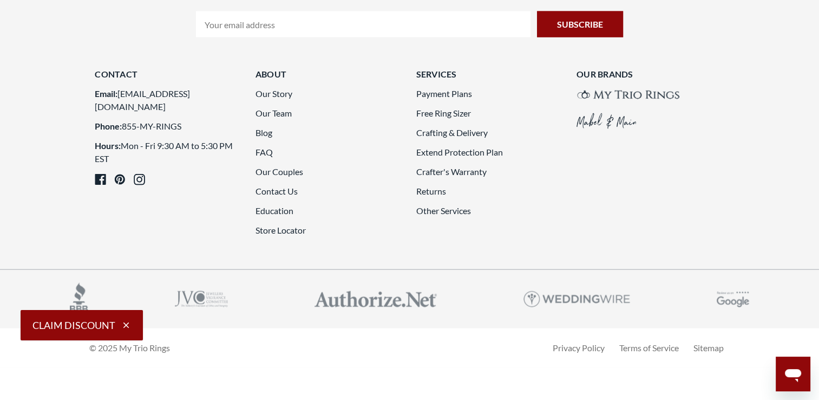
scroll to position [2892, 0]
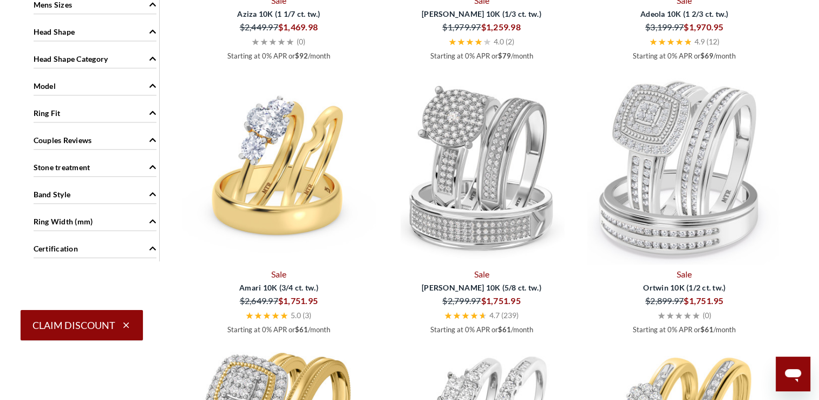
scroll to position [1079, 0]
click at [286, 201] on img at bounding box center [279, 168] width 194 height 194
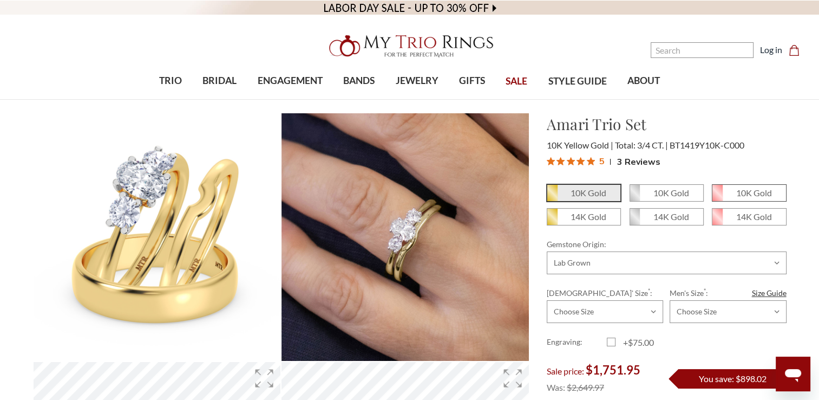
click at [768, 199] on span "10K Gold" at bounding box center [749, 193] width 73 height 16
click at [717, 197] on input "10K Gold" at bounding box center [717, 197] width 1 height 1
radio input "true"
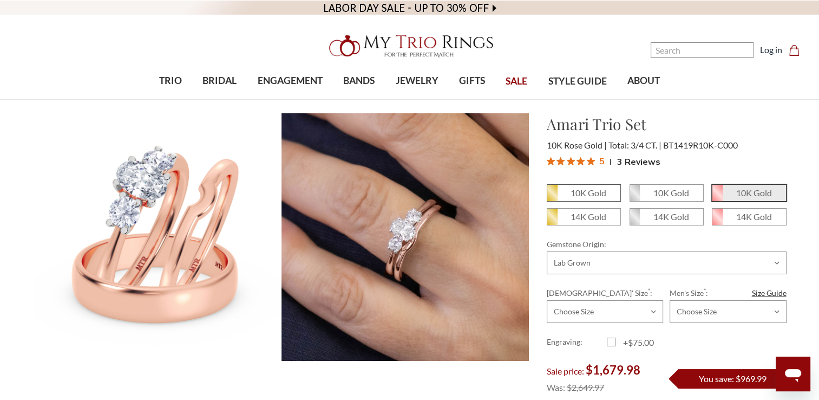
click at [590, 191] on em "10K Gold" at bounding box center [589, 192] width 36 height 10
click at [552, 197] on input "10K Gold" at bounding box center [551, 197] width 1 height 1
radio input "true"
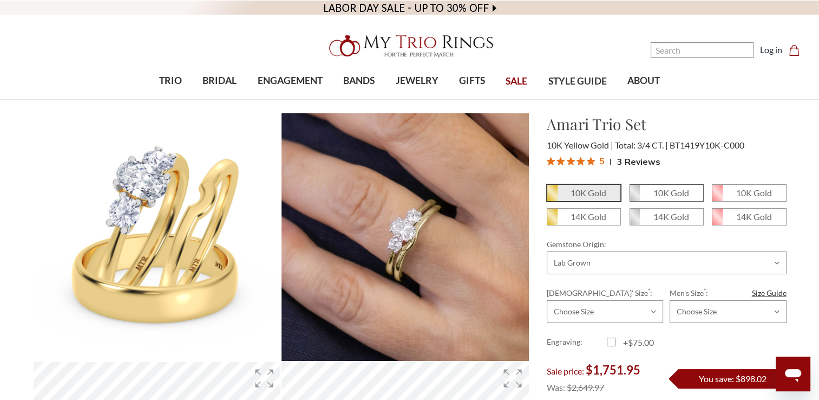
click at [662, 194] on em "10K Gold" at bounding box center [672, 192] width 36 height 10
click at [635, 197] on input "10K Gold" at bounding box center [634, 197] width 1 height 1
radio input "true"
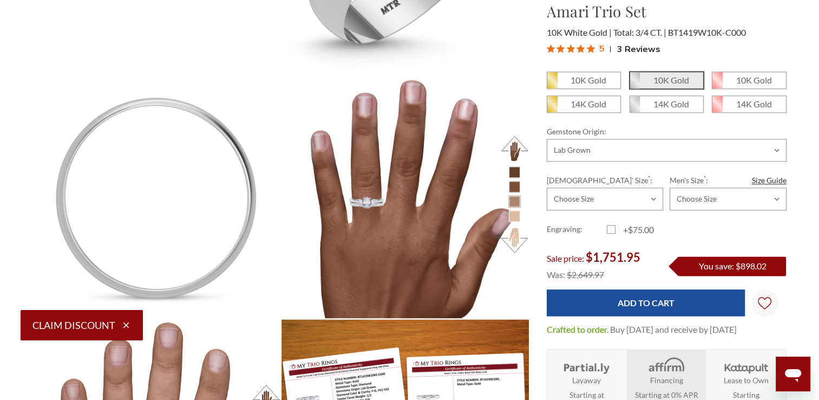
scroll to position [1531, 0]
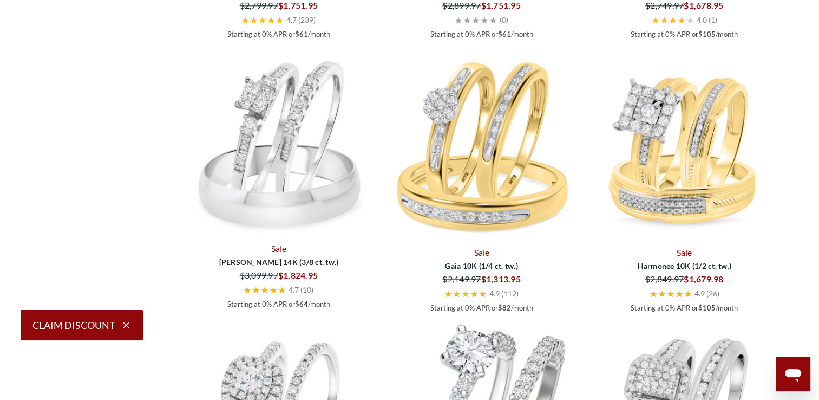
scroll to position [1390, 0]
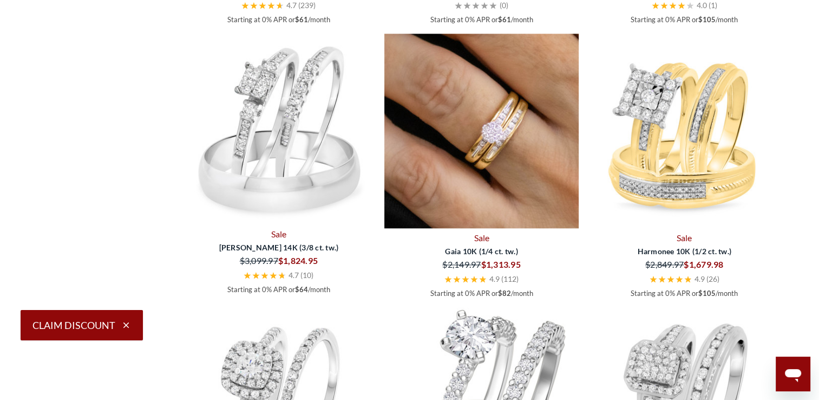
click at [463, 192] on img at bounding box center [482, 131] width 194 height 194
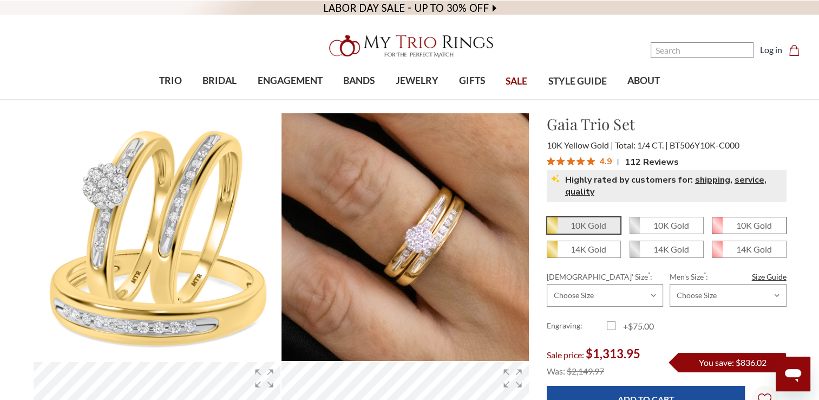
click at [753, 223] on em "10K Gold" at bounding box center [755, 225] width 36 height 10
click at [717, 229] on input "10K Gold" at bounding box center [717, 229] width 1 height 1
radio input "true"
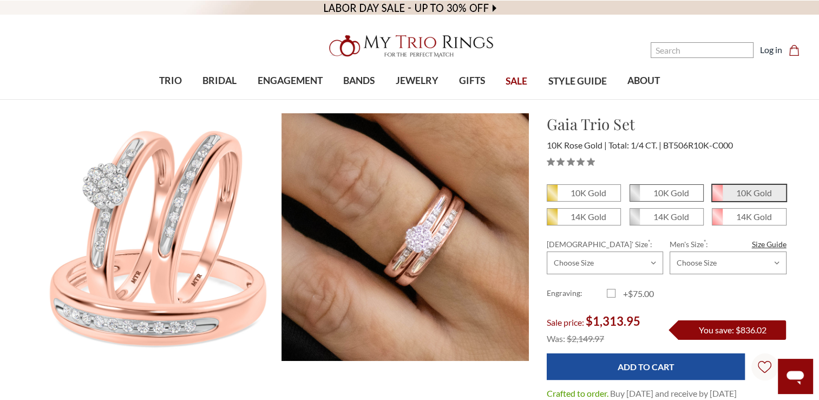
click at [669, 194] on em "10K Gold" at bounding box center [672, 192] width 36 height 10
click at [635, 197] on input "10K Gold" at bounding box center [634, 197] width 1 height 1
radio input "true"
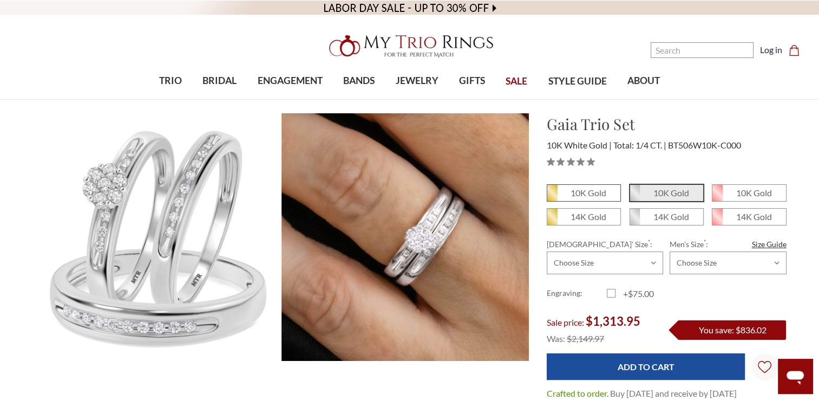
click at [598, 191] on em "10K Gold" at bounding box center [589, 192] width 36 height 10
click at [552, 197] on input "10K Gold" at bounding box center [551, 197] width 1 height 1
radio input "true"
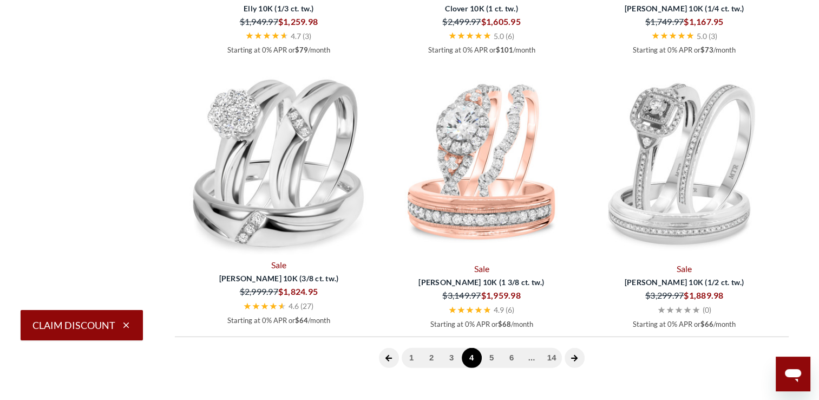
scroll to position [3022, 0]
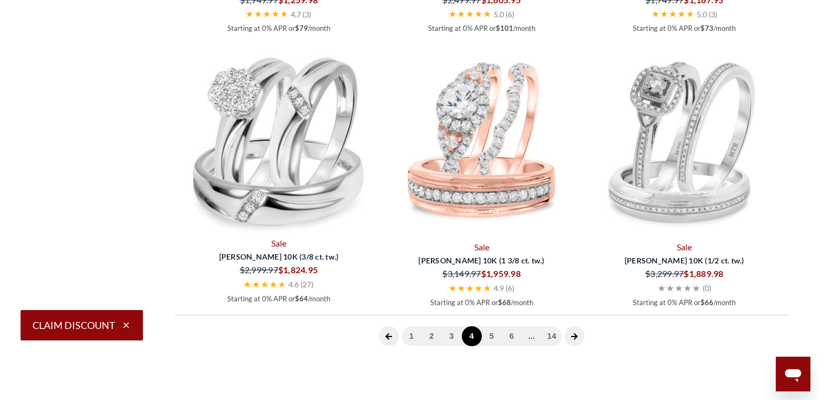
click at [575, 335] on icon "next page" at bounding box center [574, 336] width 6 height 6
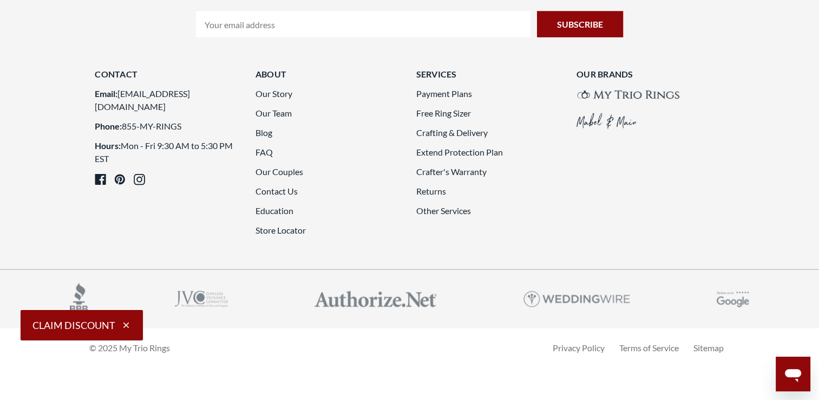
scroll to position [3237, 0]
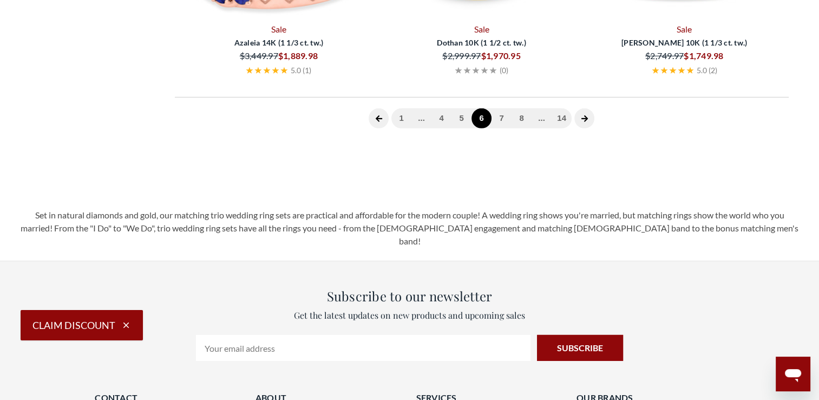
scroll to position [446, 0]
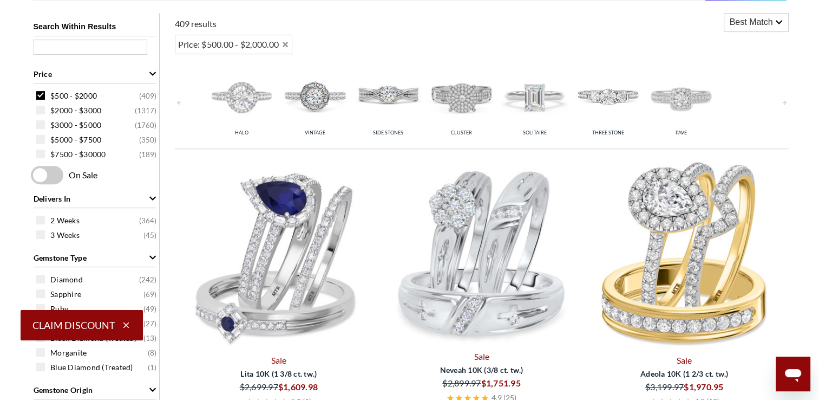
click at [492, 237] on img at bounding box center [482, 253] width 194 height 194
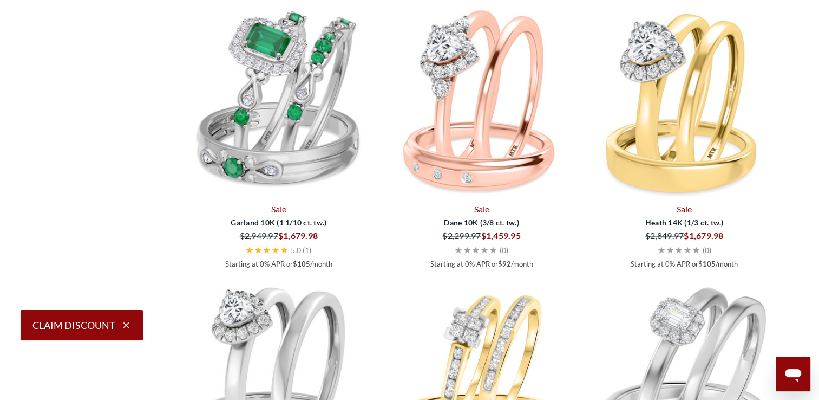
scroll to position [1789, 0]
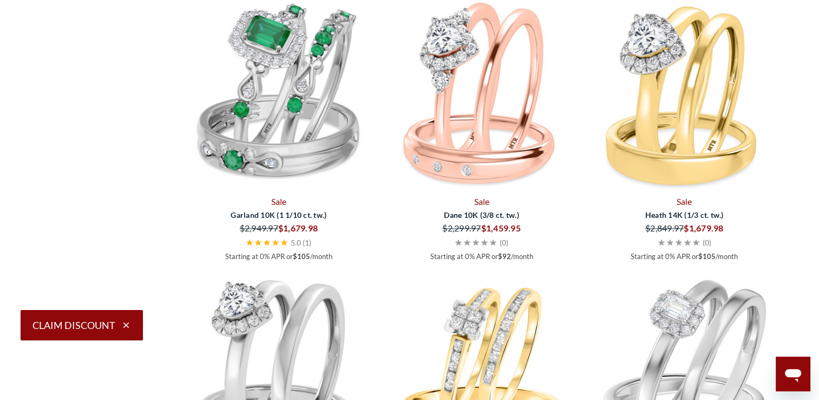
click at [303, 192] on img at bounding box center [279, 94] width 194 height 194
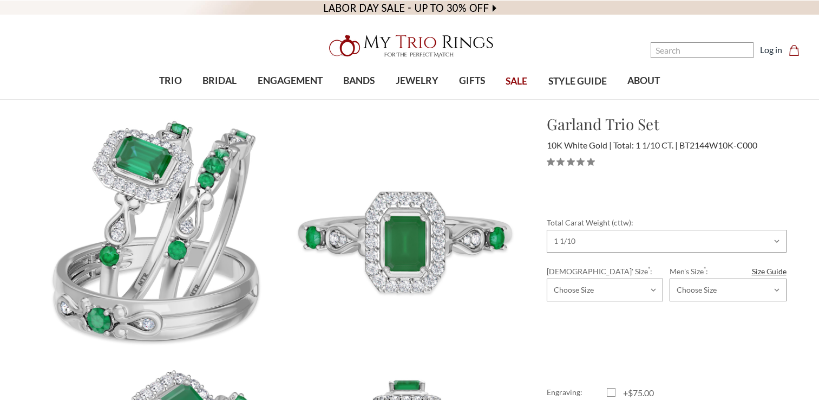
select select "17313099"
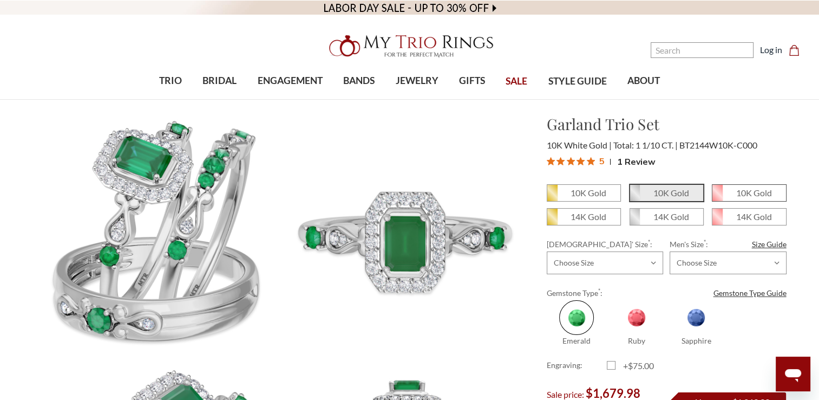
click at [750, 199] on span "10K Gold" at bounding box center [749, 193] width 73 height 16
click at [717, 197] on input "10K Gold" at bounding box center [717, 197] width 1 height 1
radio input "true"
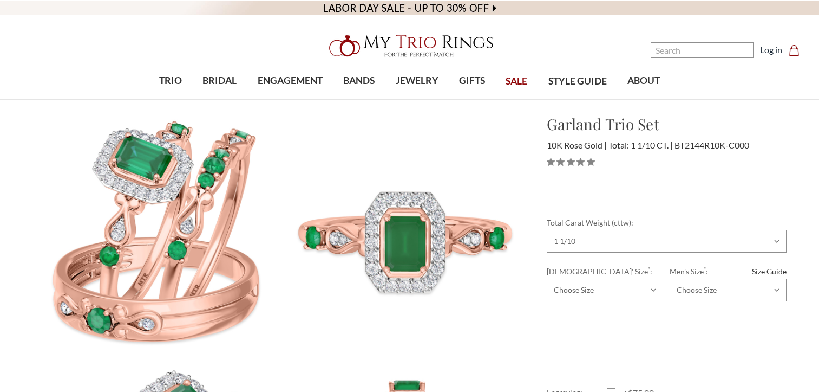
select select "17306542"
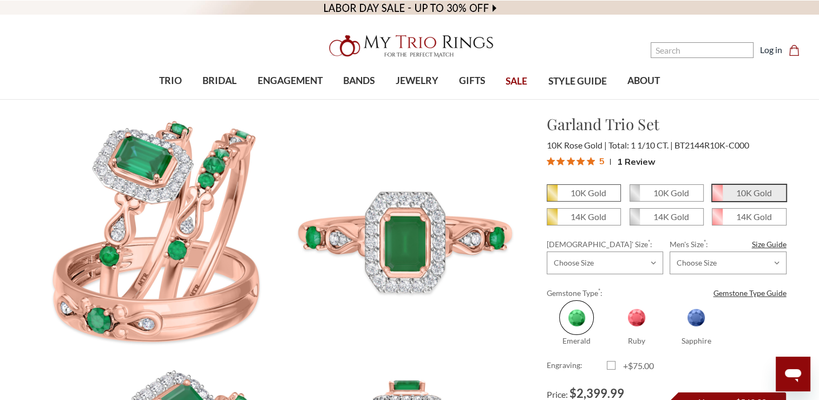
click at [587, 187] on span "10K Gold" at bounding box center [584, 193] width 73 height 16
click at [552, 197] on input "10K Gold" at bounding box center [551, 197] width 1 height 1
radio input "true"
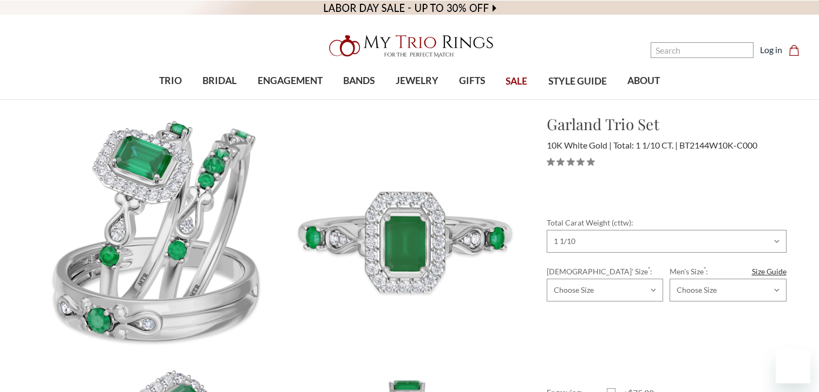
select select "17313099"
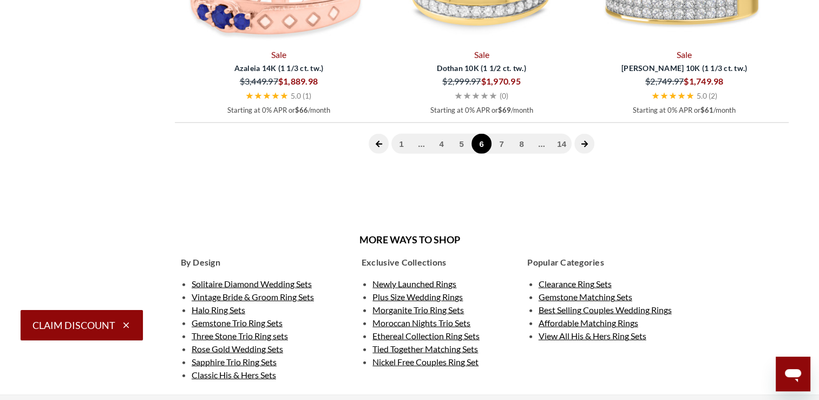
scroll to position [2299, 0]
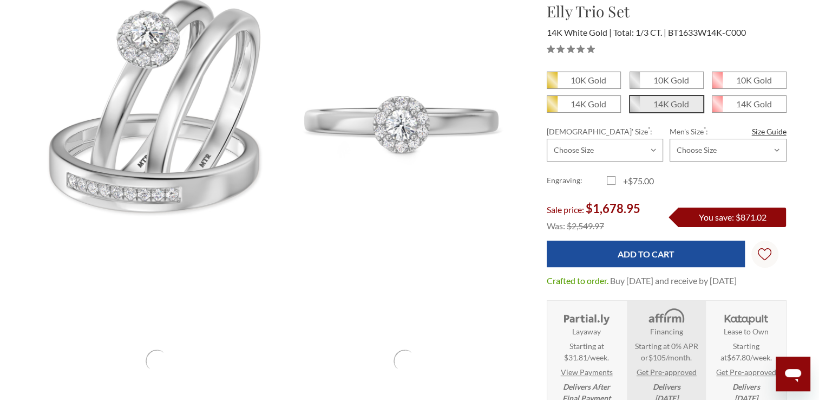
click at [218, 323] on li "Bridal Set" at bounding box center [157, 361] width 249 height 249
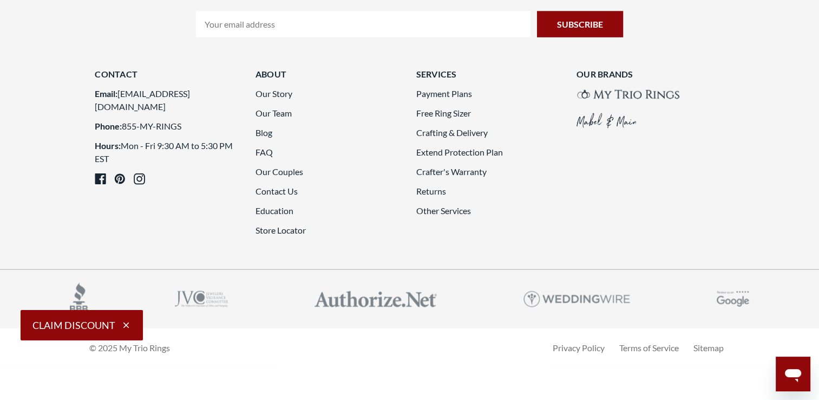
scroll to position [2810, 0]
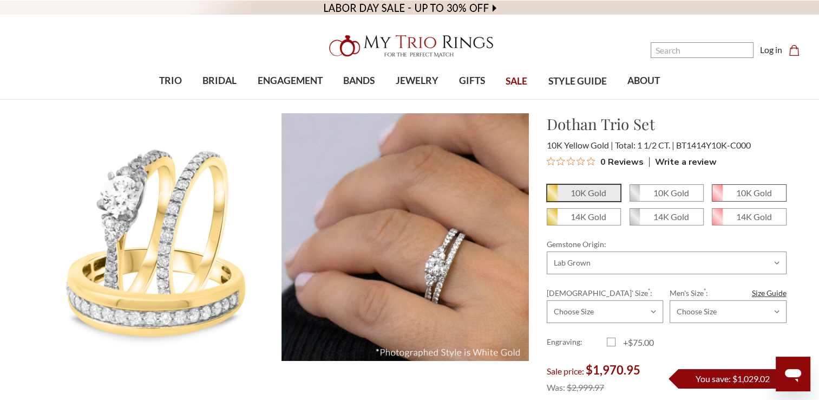
click at [754, 193] on em "10K Gold" at bounding box center [755, 192] width 36 height 10
click at [717, 197] on input "10K Gold" at bounding box center [717, 197] width 1 height 1
radio input "true"
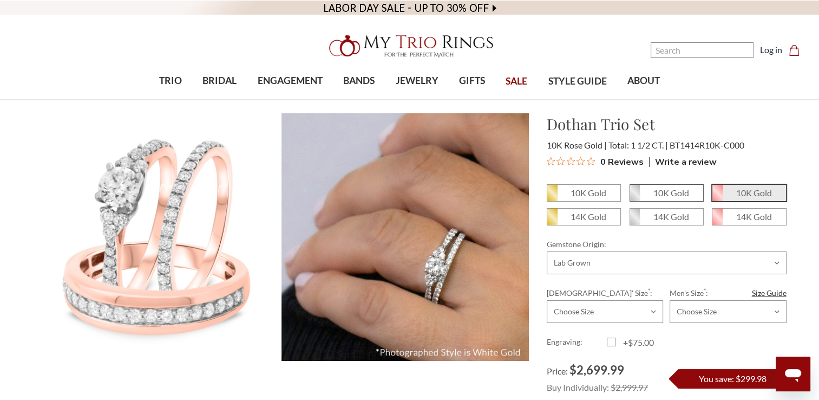
click at [669, 191] on em "10K Gold" at bounding box center [672, 192] width 36 height 10
click at [635, 197] on input "10K Gold" at bounding box center [634, 197] width 1 height 1
radio input "true"
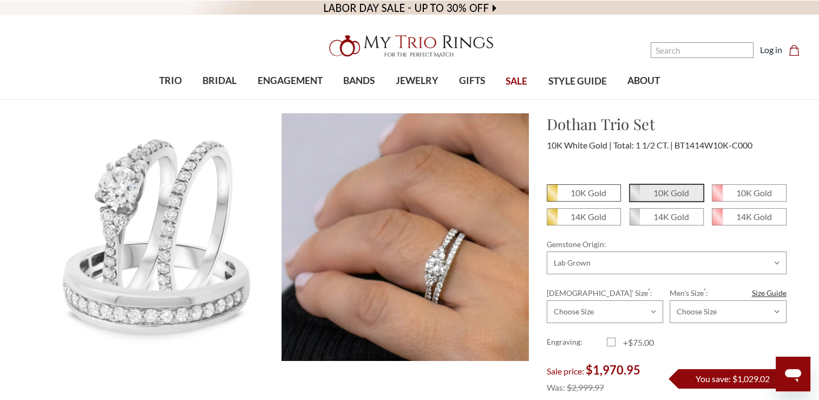
click at [593, 193] on em "10K Gold" at bounding box center [589, 192] width 36 height 10
click at [552, 197] on input "10K Gold" at bounding box center [551, 197] width 1 height 1
radio input "true"
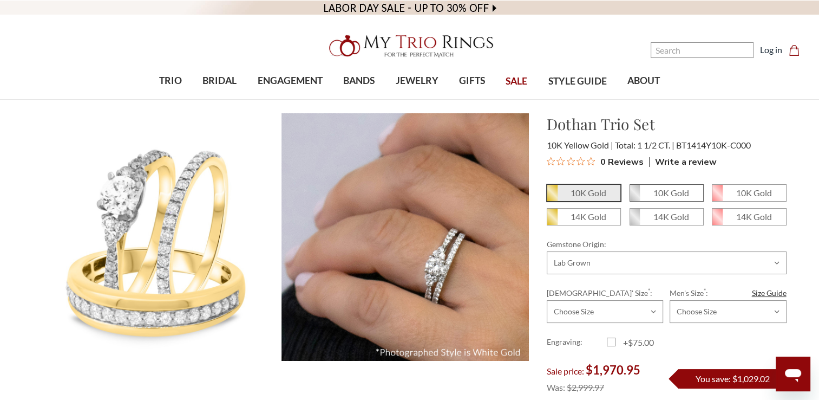
click at [671, 188] on em "10K Gold" at bounding box center [672, 192] width 36 height 10
click at [635, 197] on input "10K Gold" at bounding box center [634, 197] width 1 height 1
radio input "true"
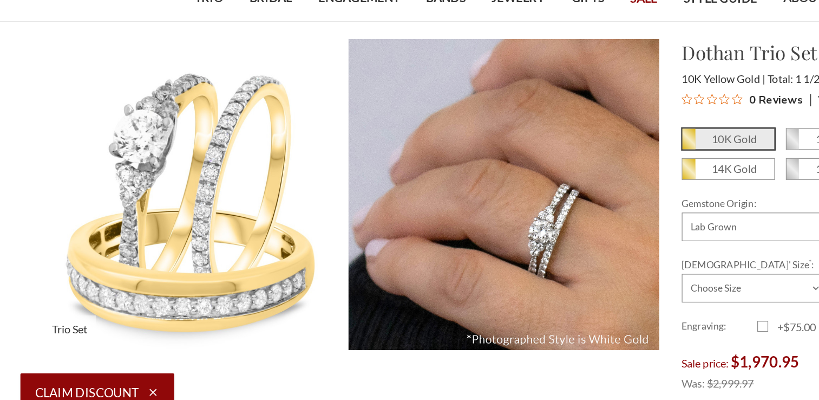
scroll to position [69, 0]
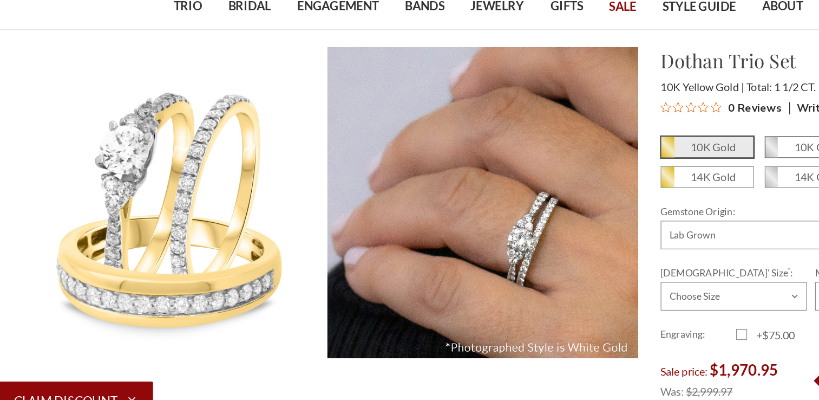
click at [645, 127] on span "10K Gold" at bounding box center [666, 123] width 73 height 16
click at [635, 127] on input "10K Gold" at bounding box center [634, 127] width 1 height 1
radio input "true"
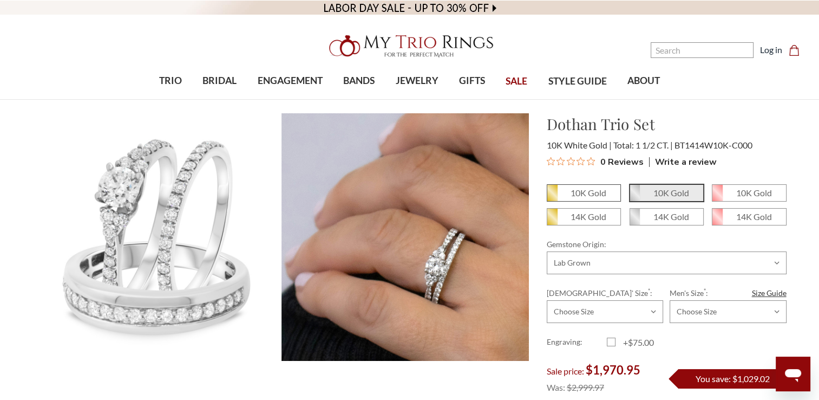
click at [581, 188] on em "10K Gold" at bounding box center [589, 192] width 36 height 10
click at [552, 197] on input "10K Gold" at bounding box center [551, 197] width 1 height 1
radio input "true"
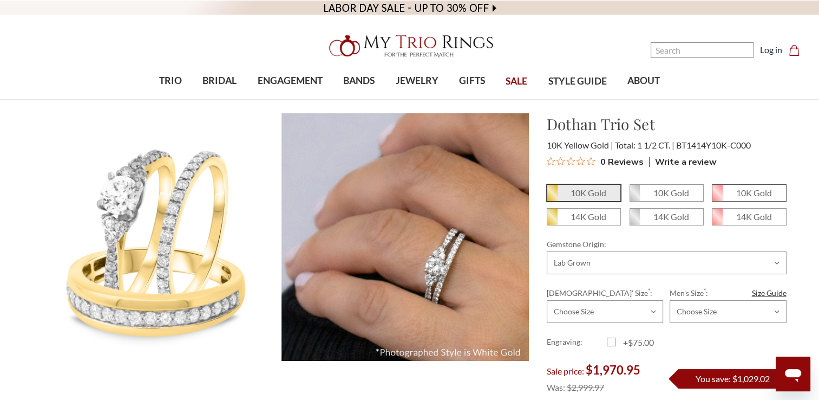
click at [747, 193] on em "10K Gold" at bounding box center [755, 192] width 36 height 10
click at [717, 197] on input "10K Gold" at bounding box center [717, 197] width 1 height 1
radio input "true"
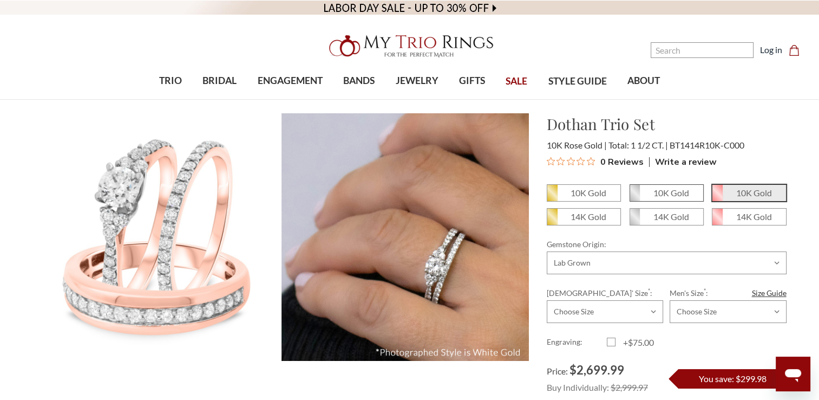
click at [650, 194] on span "10K Gold" at bounding box center [666, 193] width 73 height 16
click at [635, 197] on input "10K Gold" at bounding box center [634, 197] width 1 height 1
radio input "true"
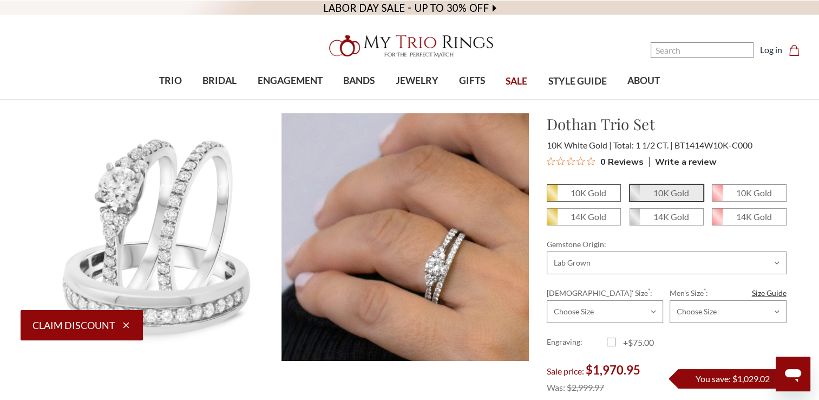
click at [587, 186] on span "10K Gold" at bounding box center [584, 193] width 73 height 16
click at [552, 197] on input "10K Gold" at bounding box center [551, 197] width 1 height 1
radio input "true"
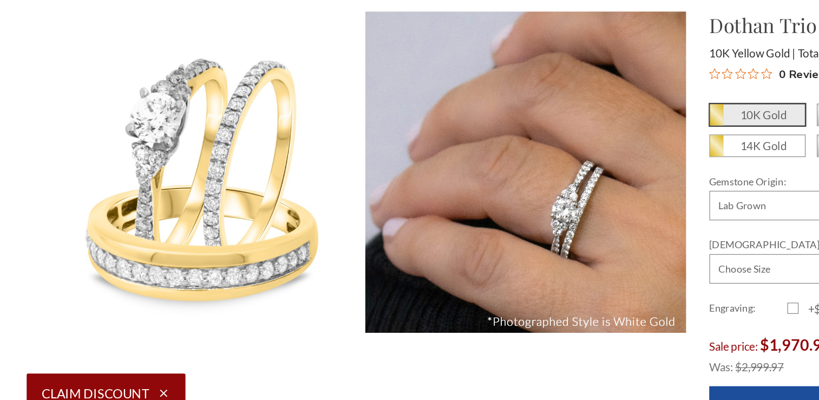
scroll to position [82, 0]
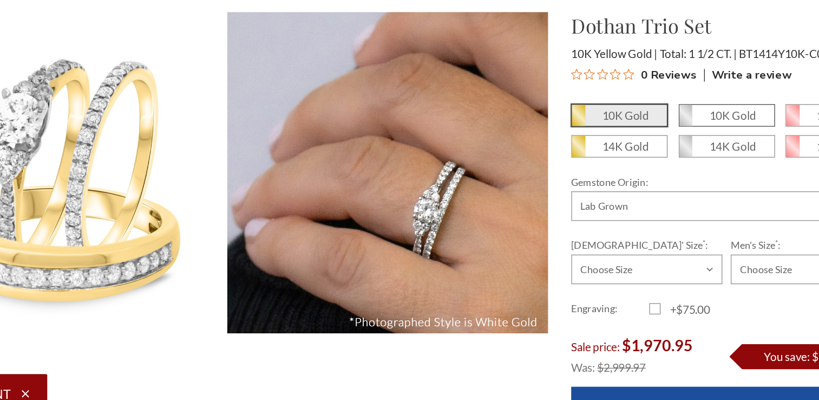
click at [654, 114] on em "10K Gold" at bounding box center [672, 110] width 36 height 10
click at [635, 114] on input "10K Gold" at bounding box center [634, 114] width 1 height 1
radio input "true"
